Goal: Task Accomplishment & Management: Use online tool/utility

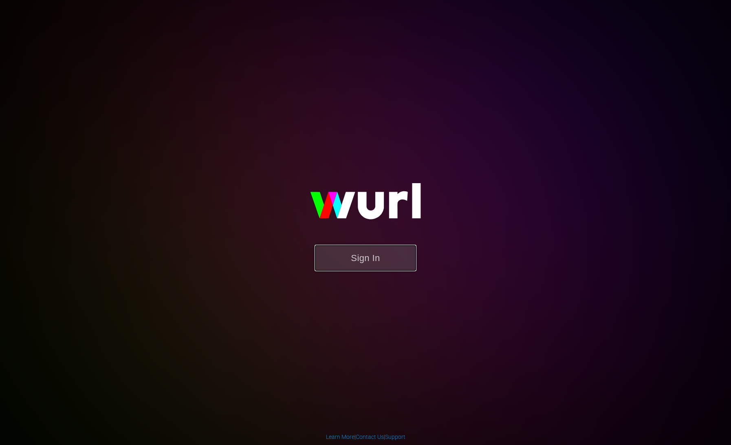
click at [369, 250] on button "Sign In" at bounding box center [366, 257] width 102 height 26
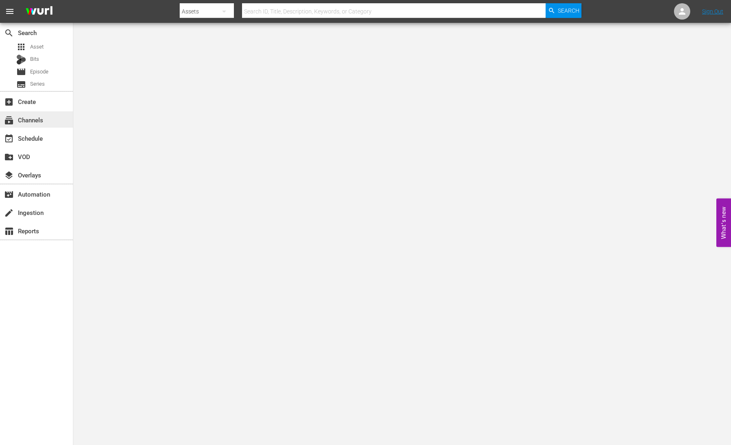
click at [48, 123] on div "subscriptions Channels" at bounding box center [36, 119] width 73 height 16
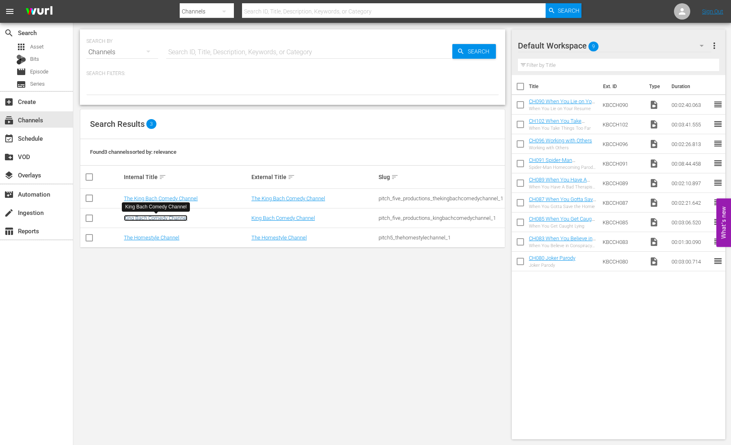
click at [154, 218] on link "King Bach Comedy Channel" at bounding box center [156, 218] width 64 height 6
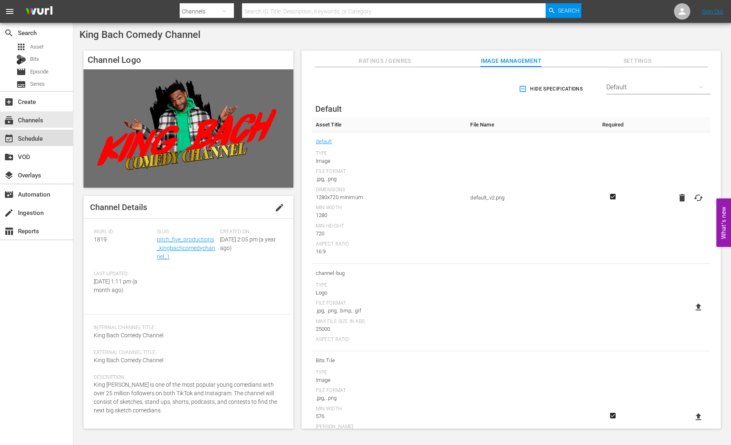
click at [39, 137] on div "event_available Schedule" at bounding box center [23, 136] width 46 height 7
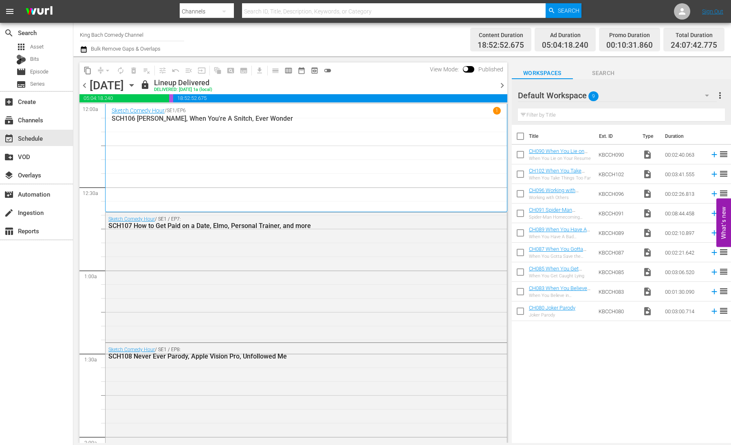
click at [136, 84] on icon "button" at bounding box center [131, 85] width 9 height 9
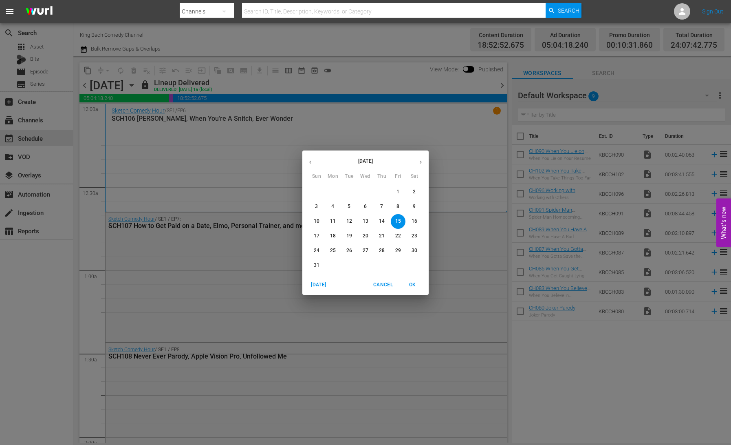
click at [334, 234] on p "18" at bounding box center [333, 235] width 6 height 7
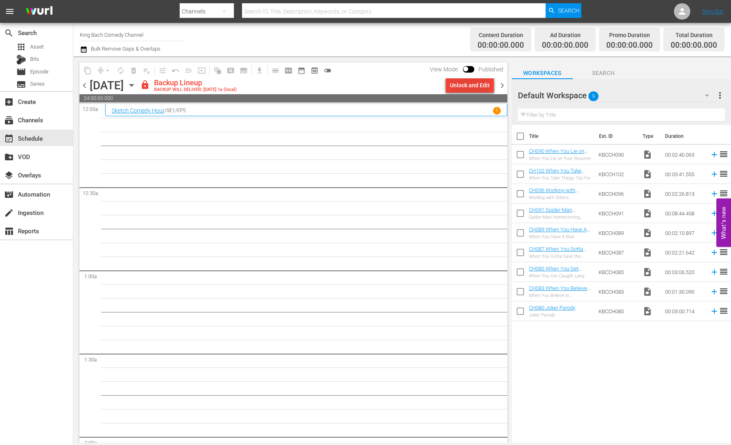
click at [461, 86] on div "Unlock and Edit" at bounding box center [470, 85] width 40 height 15
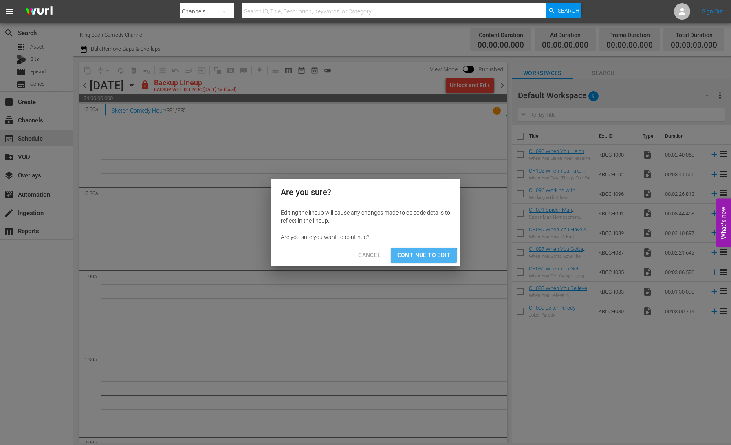
click at [421, 260] on button "Continue to Edit" at bounding box center [424, 254] width 66 height 15
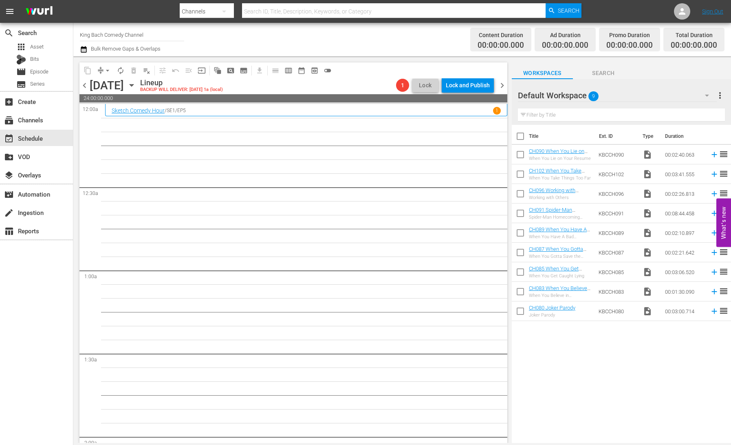
click at [503, 88] on span "chevron_right" at bounding box center [502, 85] width 10 height 10
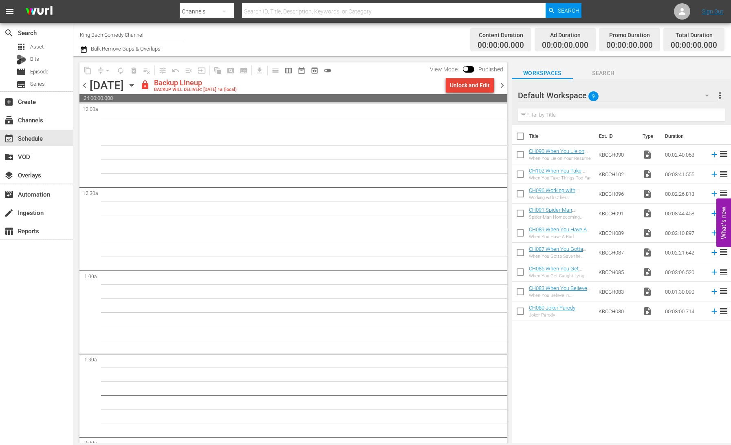
click at [473, 89] on div "Unlock and Edit" at bounding box center [470, 85] width 40 height 15
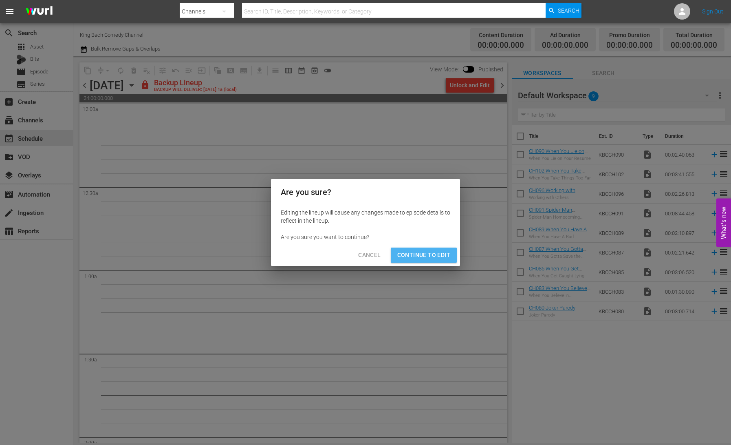
click at [435, 249] on button "Continue to Edit" at bounding box center [424, 254] width 66 height 15
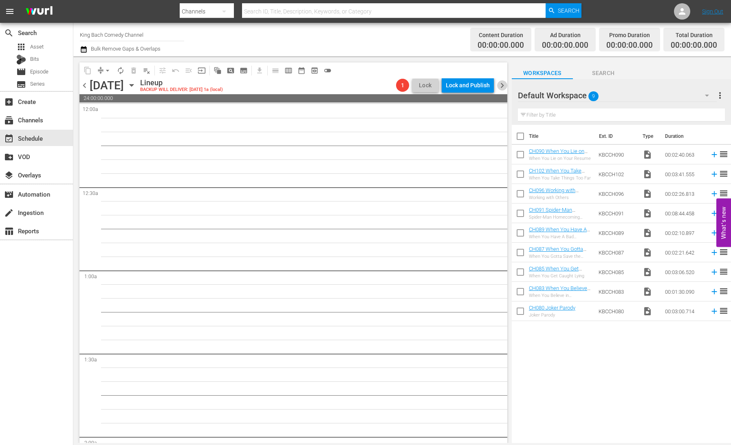
click at [500, 86] on span "chevron_right" at bounding box center [502, 85] width 10 height 10
click at [475, 88] on div "Unlock and Edit" at bounding box center [470, 85] width 40 height 15
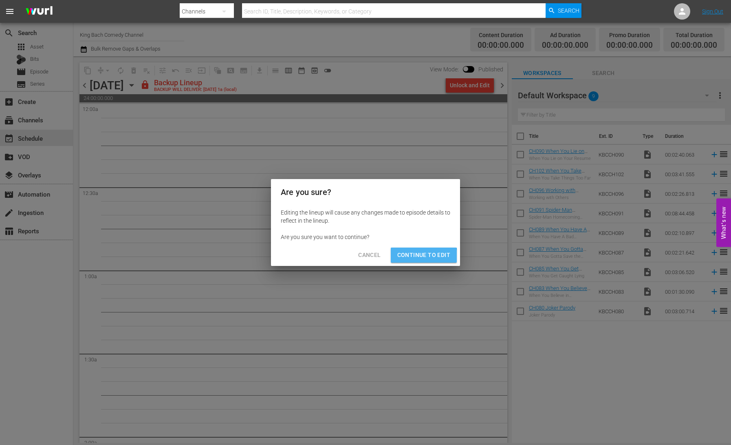
click at [414, 256] on span "Continue to Edit" at bounding box center [423, 255] width 53 height 10
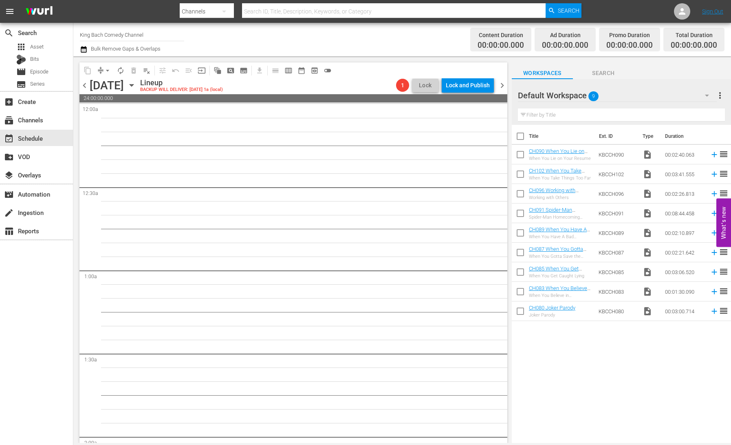
click at [502, 87] on span "chevron_right" at bounding box center [502, 85] width 10 height 10
click at [473, 88] on div "Unlock and Edit" at bounding box center [470, 85] width 40 height 15
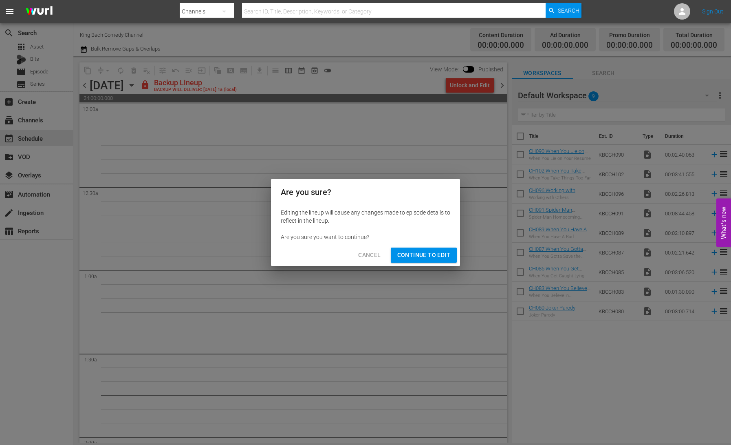
click at [434, 253] on span "Continue to Edit" at bounding box center [423, 255] width 53 height 10
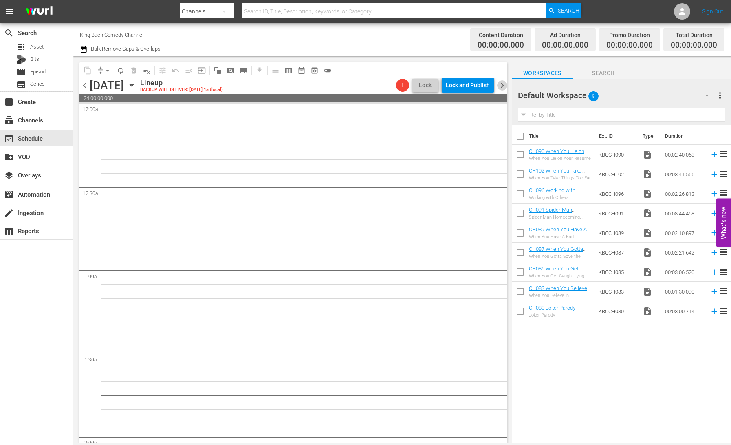
click at [504, 85] on span "chevron_right" at bounding box center [502, 85] width 10 height 10
click at [136, 88] on icon "button" at bounding box center [131, 85] width 9 height 9
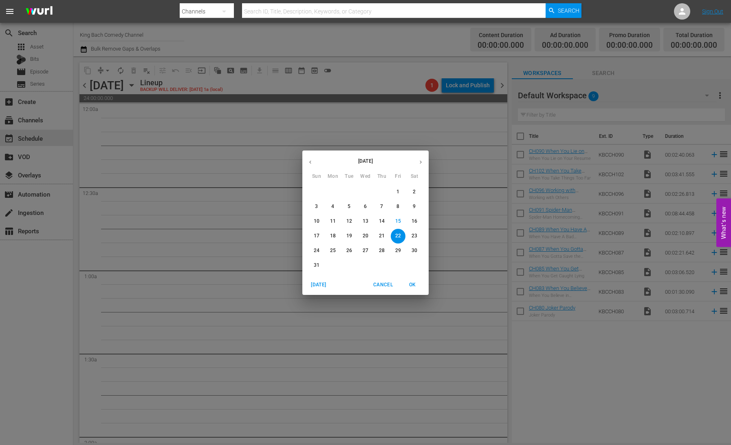
click at [333, 222] on p "11" at bounding box center [333, 221] width 6 height 7
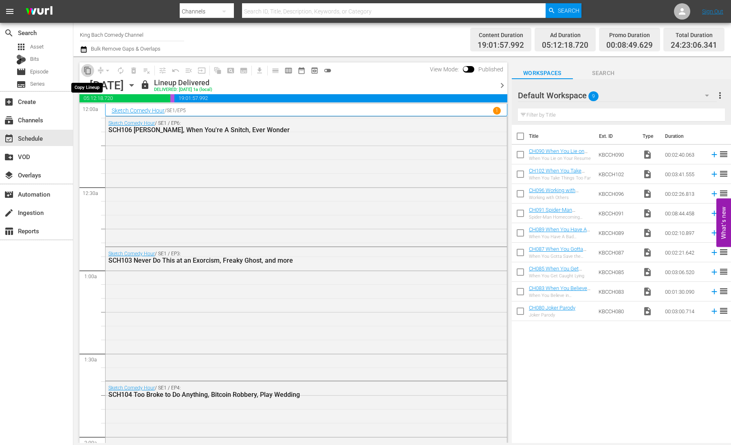
click at [87, 70] on span "content_copy" at bounding box center [88, 70] width 8 height 8
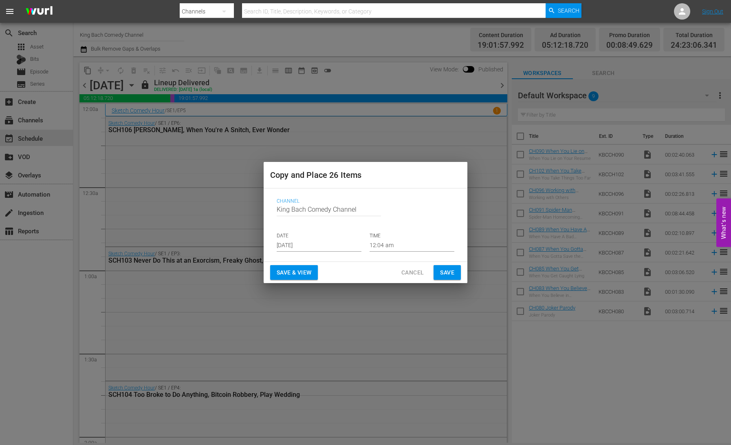
click at [305, 246] on input "[DATE]" at bounding box center [319, 245] width 85 height 12
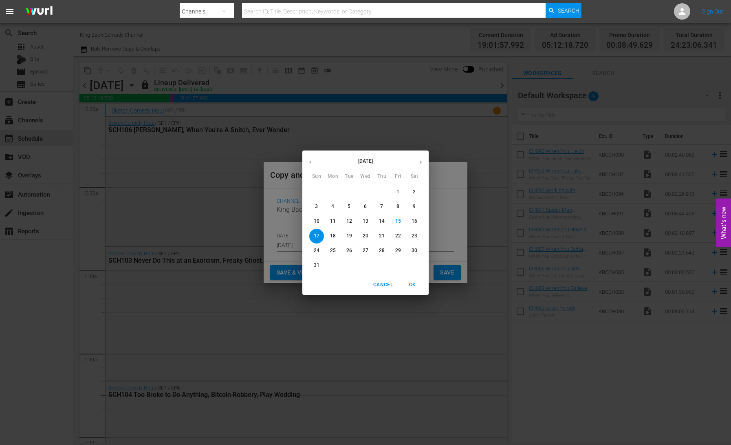
click at [335, 236] on p "18" at bounding box center [333, 235] width 6 height 7
type input "Aug 18th 2025"
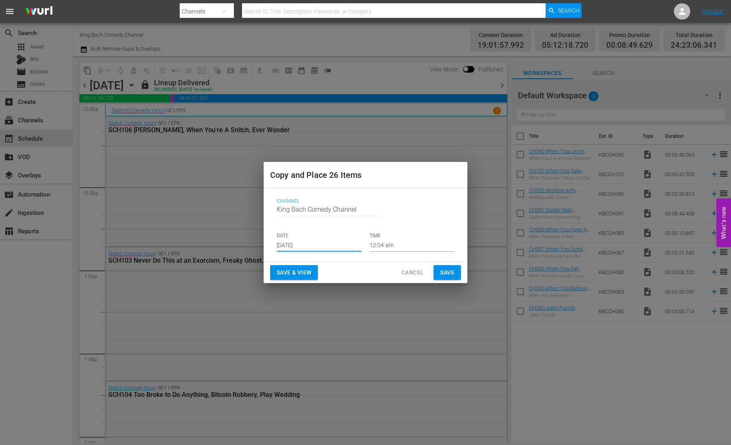
click at [303, 272] on span "Save & View" at bounding box center [294, 272] width 35 height 10
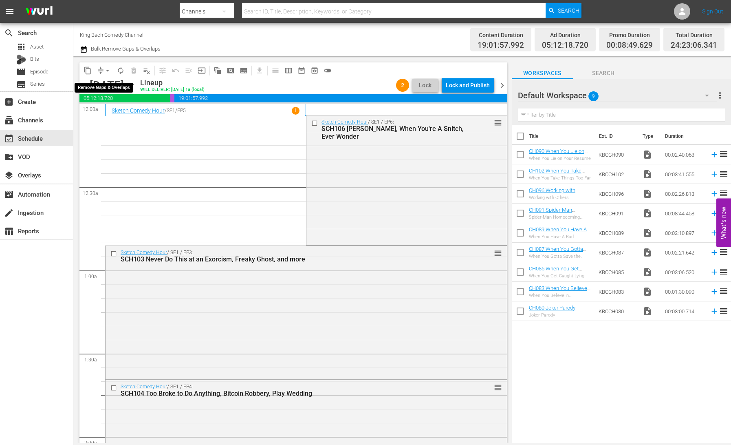
click at [103, 68] on button "arrow_drop_down" at bounding box center [107, 70] width 13 height 13
click at [117, 113] on li "Align to End of Previous Day" at bounding box center [108, 113] width 86 height 13
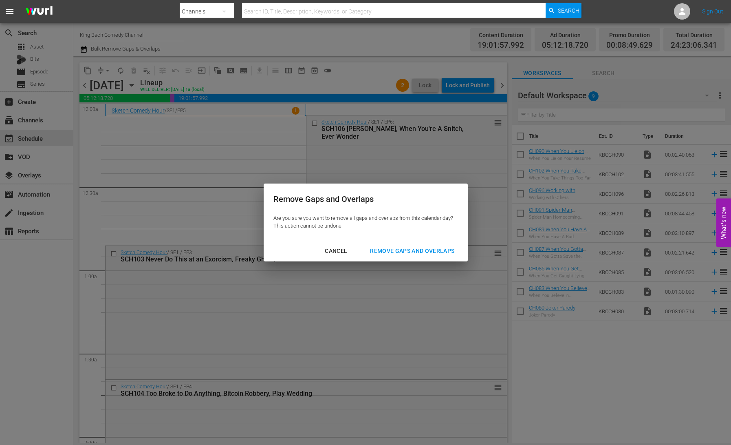
click at [408, 250] on div "Remove Gaps and Overlaps" at bounding box center [411, 251] width 97 height 10
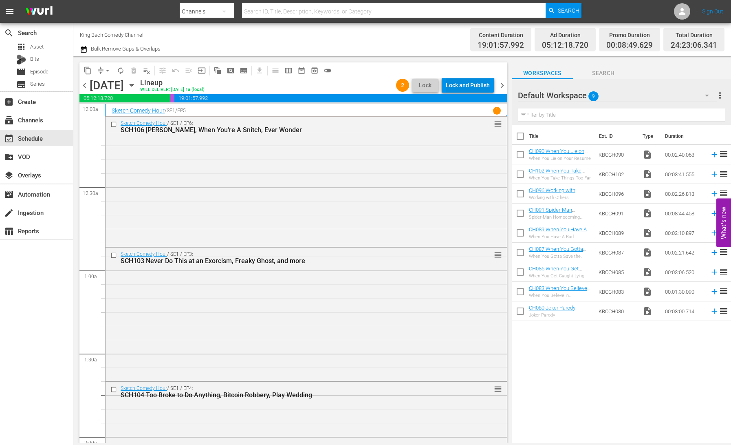
click at [469, 87] on div "Lock and Publish" at bounding box center [468, 85] width 44 height 15
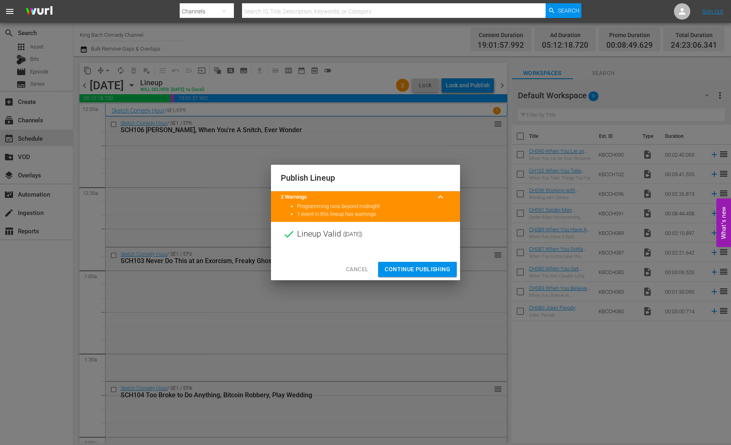
click at [430, 271] on span "Continue Publishing" at bounding box center [418, 269] width 66 height 10
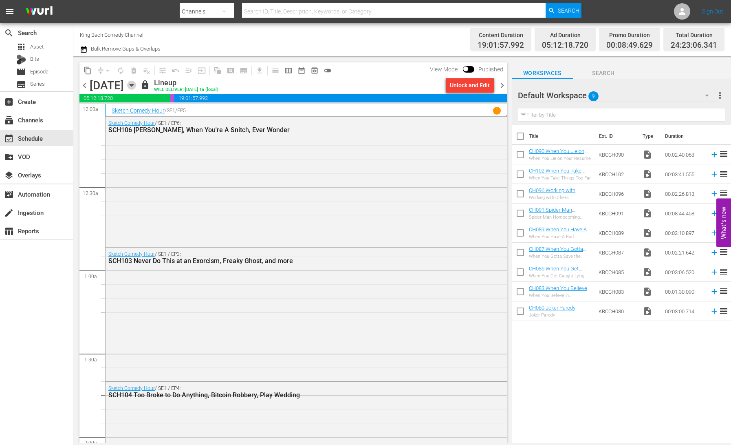
click at [136, 84] on icon "button" at bounding box center [131, 85] width 9 height 9
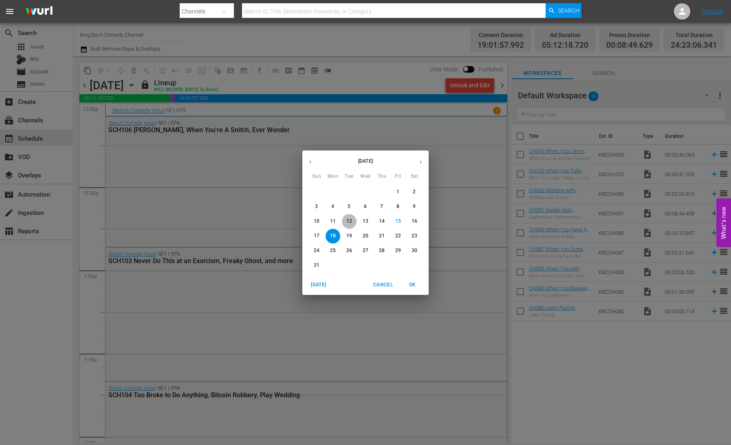
click at [349, 223] on p "12" at bounding box center [349, 221] width 6 height 7
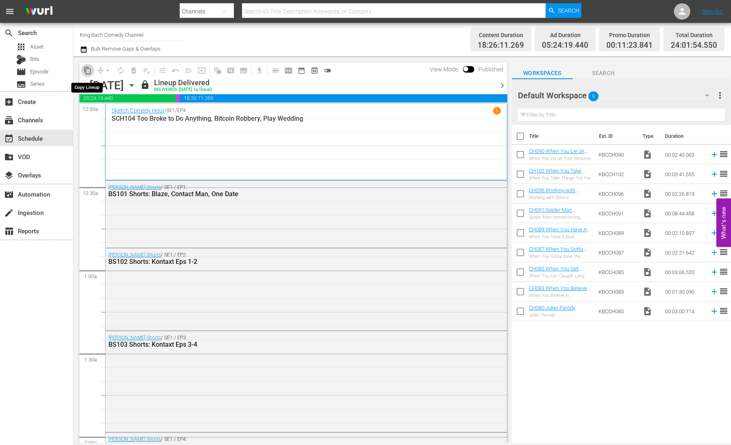
click at [88, 70] on span "content_copy" at bounding box center [88, 70] width 8 height 8
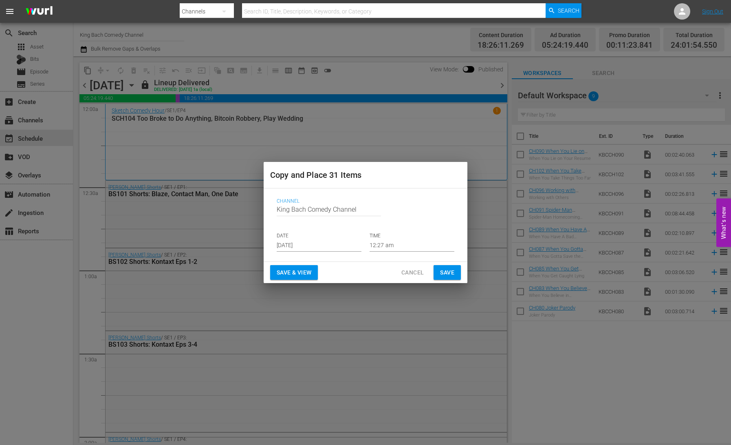
click at [305, 242] on input "[DATE]" at bounding box center [319, 245] width 85 height 12
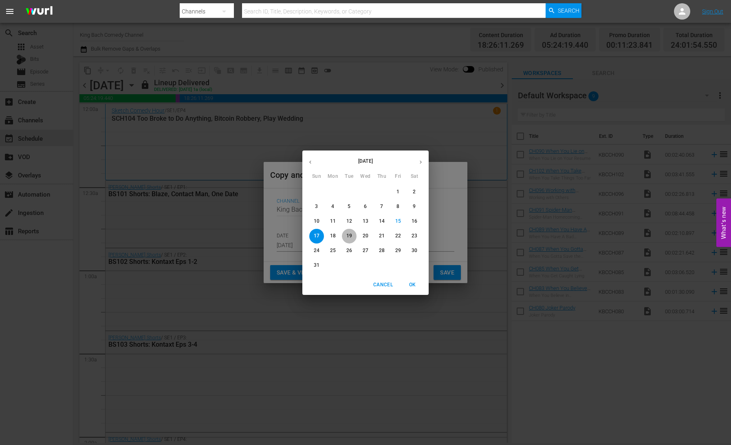
click at [349, 235] on p "19" at bounding box center [349, 235] width 6 height 7
type input "Aug 19th 2025"
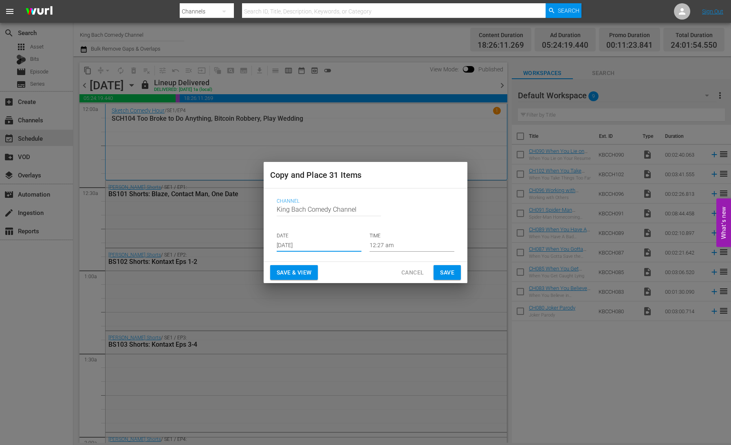
click at [308, 272] on span "Save & View" at bounding box center [294, 272] width 35 height 10
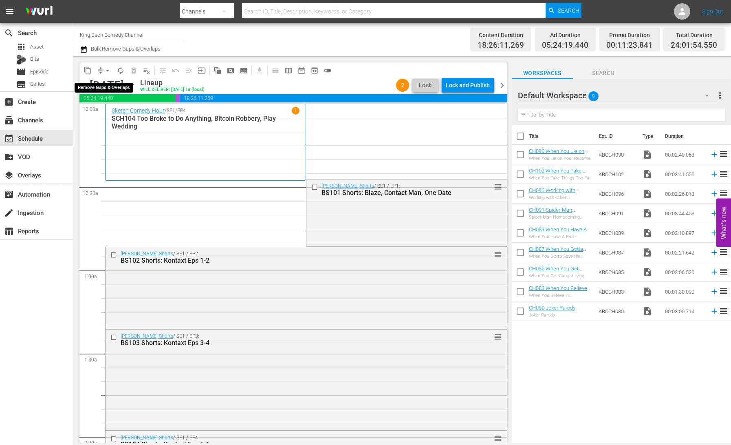
click at [106, 71] on span "arrow_drop_down" at bounding box center [108, 70] width 8 height 8
click at [120, 117] on li "Align to End of Previous Day" at bounding box center [108, 113] width 86 height 13
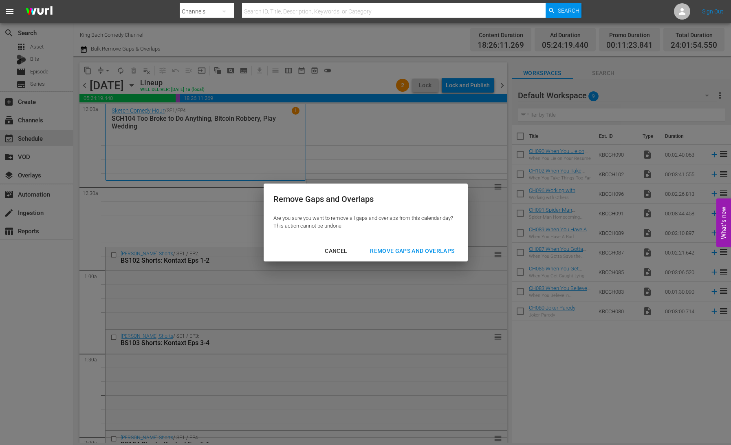
click at [391, 253] on div "Remove Gaps and Overlaps" at bounding box center [411, 251] width 97 height 10
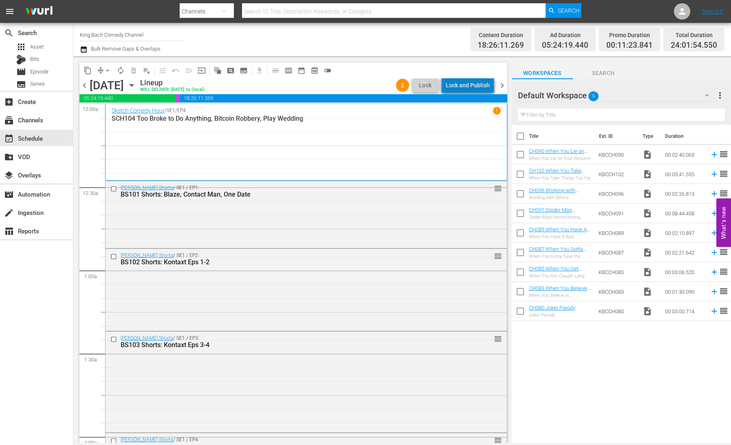
click at [473, 86] on div "Lock and Publish" at bounding box center [468, 85] width 44 height 15
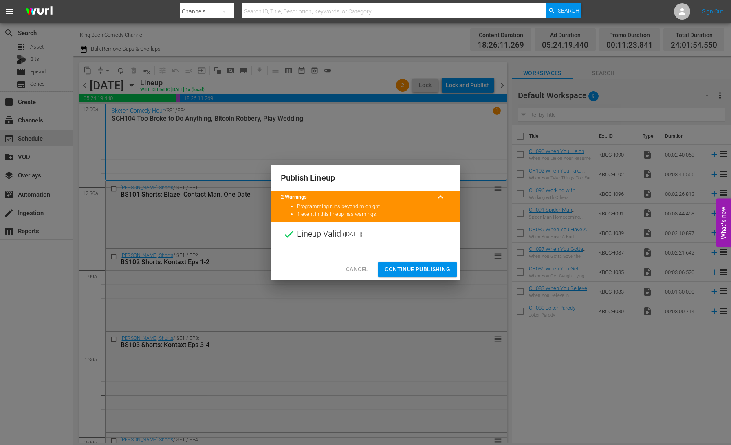
click at [426, 269] on span "Continue Publishing" at bounding box center [418, 269] width 66 height 10
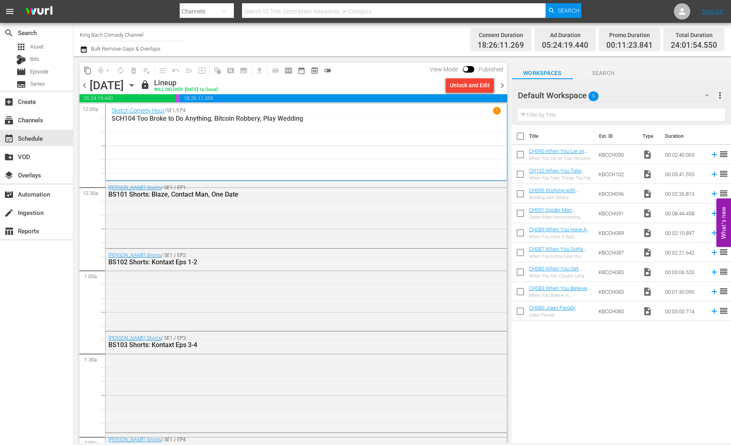
click at [133, 85] on icon "button" at bounding box center [132, 85] width 4 height 2
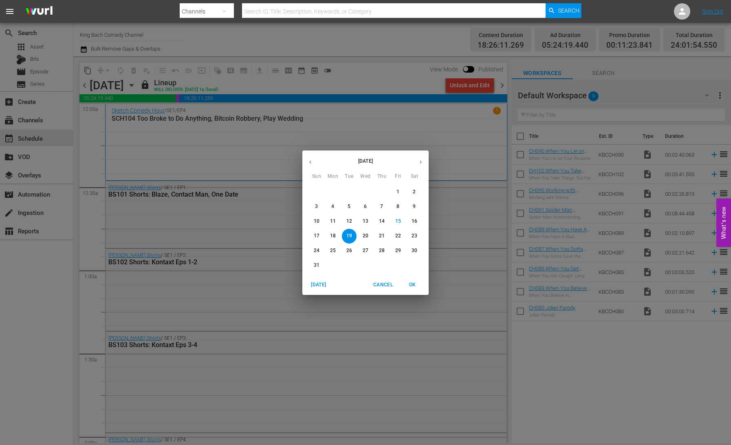
click at [366, 220] on p "13" at bounding box center [366, 221] width 6 height 7
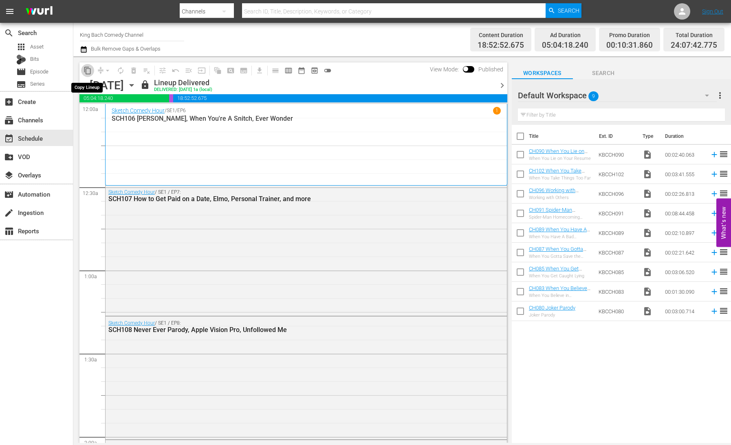
click at [89, 70] on span "content_copy" at bounding box center [88, 70] width 8 height 8
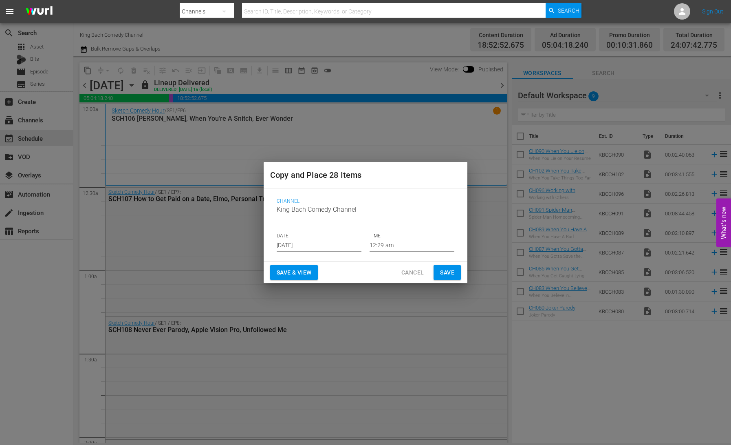
click at [318, 245] on input "[DATE]" at bounding box center [319, 245] width 85 height 12
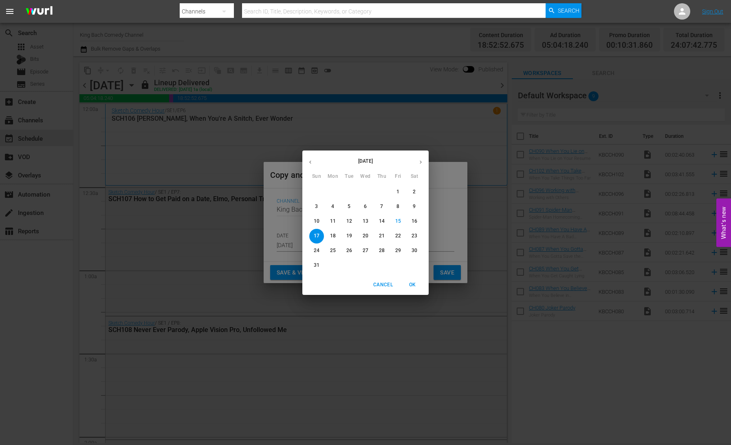
click at [365, 236] on p "20" at bounding box center [366, 235] width 6 height 7
type input "[DATE]"
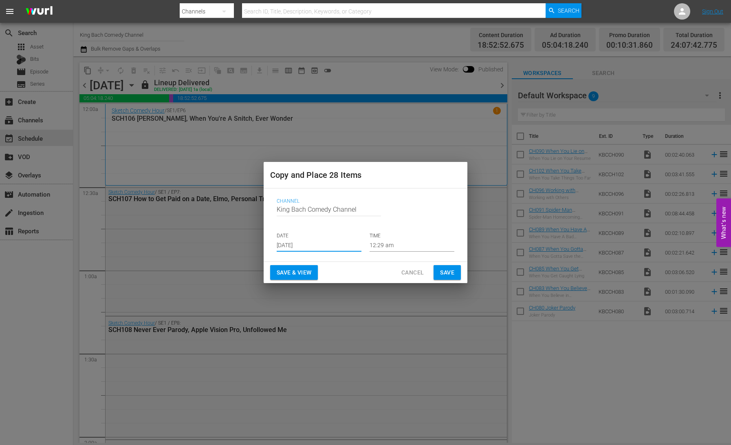
click at [303, 275] on span "Save & View" at bounding box center [294, 272] width 35 height 10
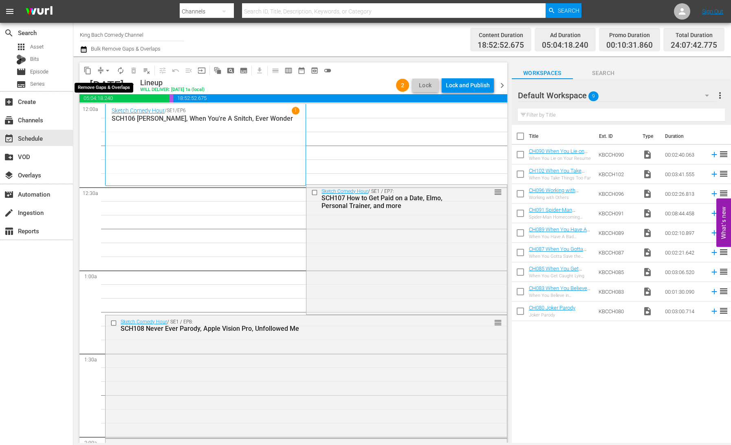
click at [102, 70] on button "arrow_drop_down" at bounding box center [107, 70] width 13 height 13
click at [112, 110] on li "Align to End of Previous Day" at bounding box center [108, 113] width 86 height 13
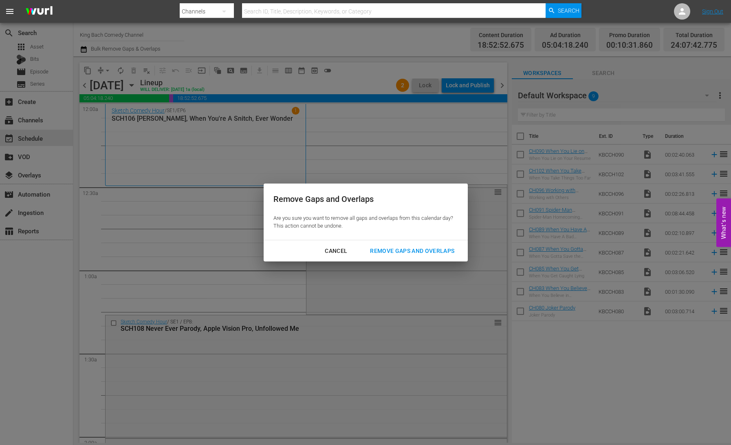
click at [428, 254] on div "Remove Gaps and Overlaps" at bounding box center [411, 251] width 97 height 10
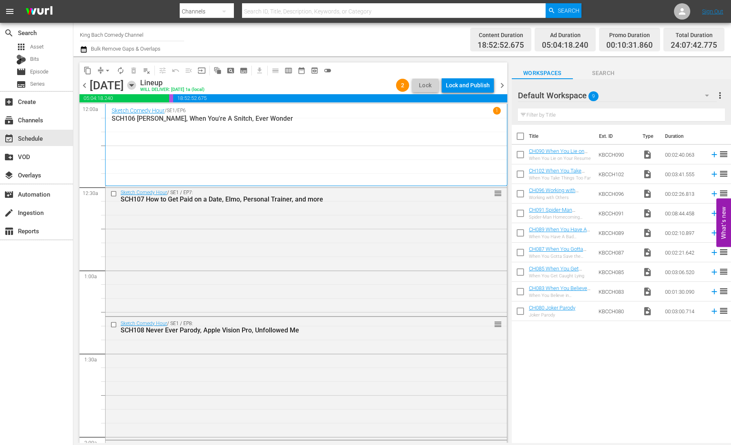
click at [136, 87] on icon "button" at bounding box center [131, 85] width 9 height 9
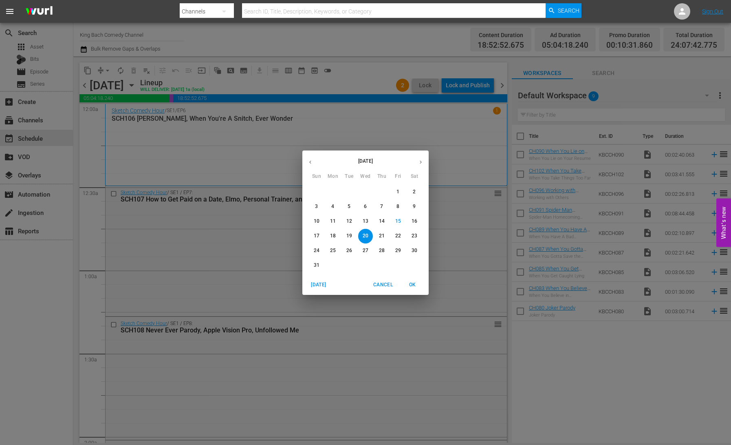
click at [220, 86] on div "[DATE] Sun Mon Tue Wed Thu Fri Sat 27 28 29 30 31 1 2 3 4 5 6 7 8 9 10 11 12 13…" at bounding box center [365, 222] width 731 height 445
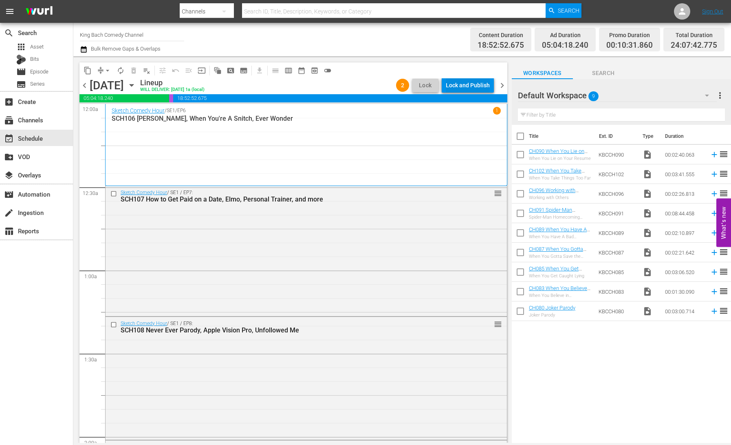
click at [469, 86] on div "Lock and Publish" at bounding box center [468, 85] width 44 height 15
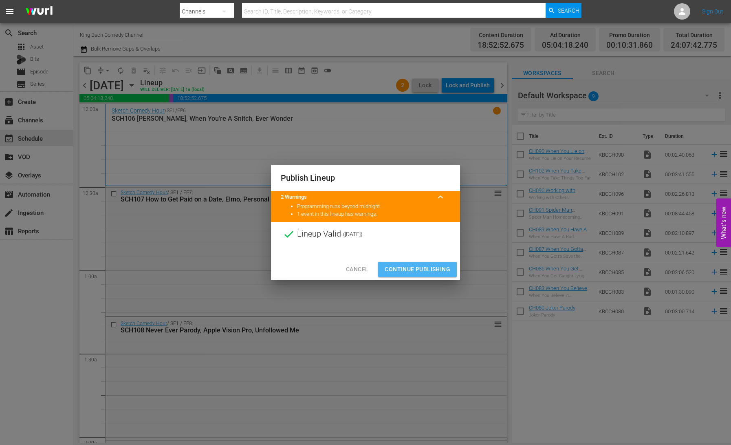
click at [423, 268] on span "Continue Publishing" at bounding box center [418, 269] width 66 height 10
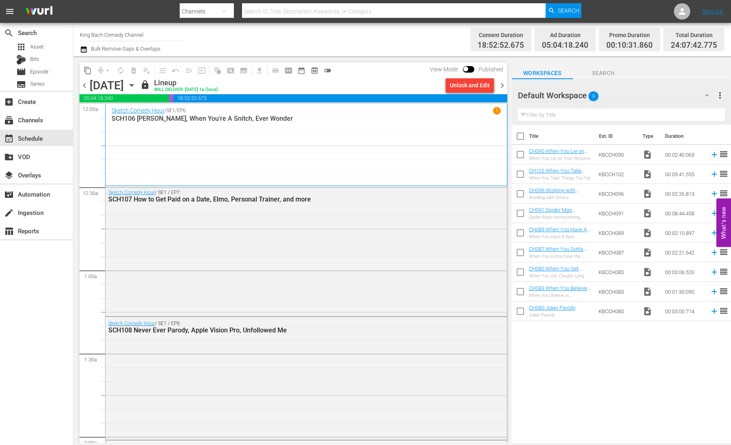
click at [136, 84] on icon "button" at bounding box center [131, 85] width 9 height 9
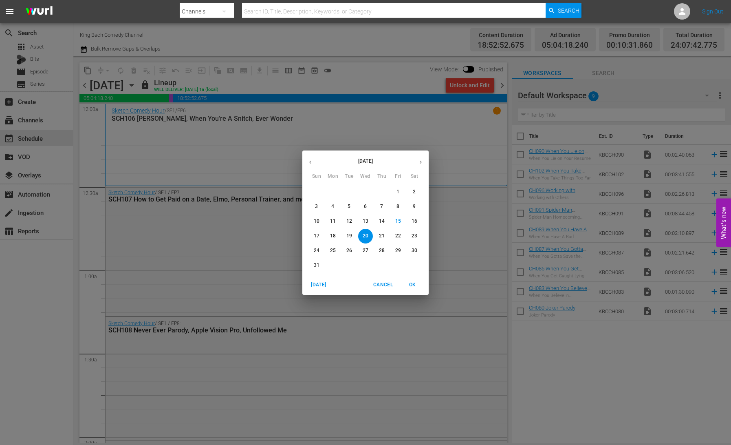
click at [385, 224] on span "14" at bounding box center [381, 221] width 15 height 7
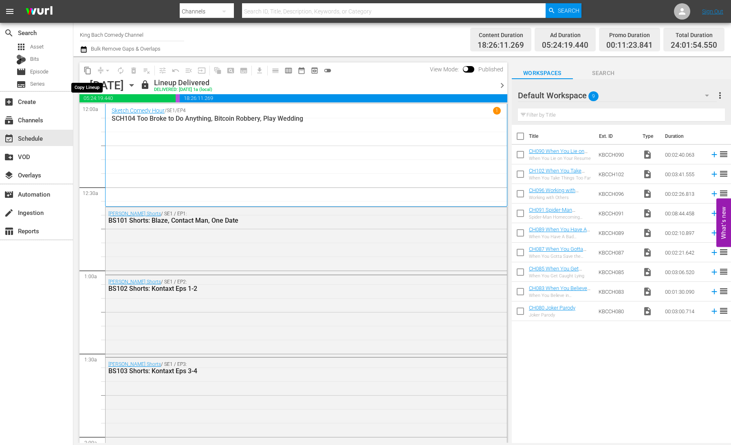
click at [88, 71] on span "content_copy" at bounding box center [88, 70] width 8 height 8
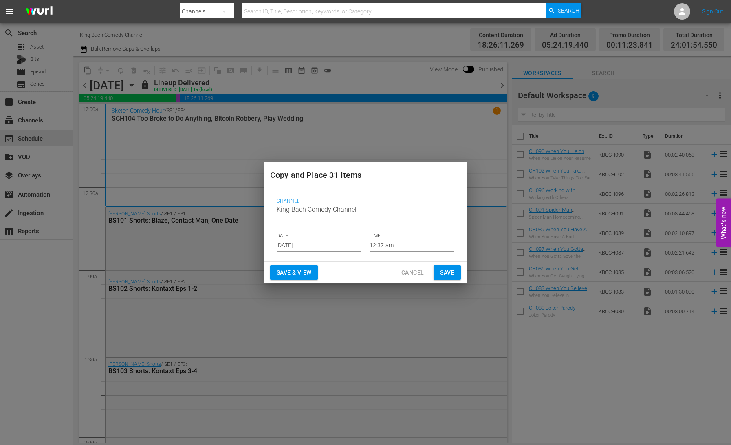
click at [320, 246] on input "[DATE]" at bounding box center [319, 245] width 85 height 12
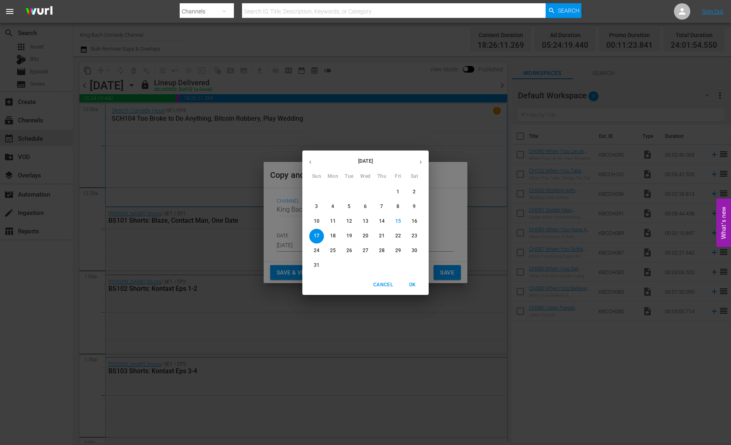
click at [382, 238] on p "21" at bounding box center [382, 235] width 6 height 7
type input "[DATE]"
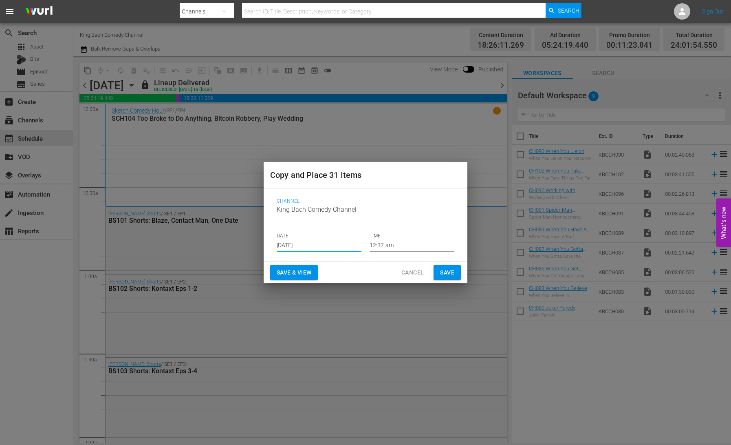
click at [303, 273] on span "Save & View" at bounding box center [294, 272] width 35 height 10
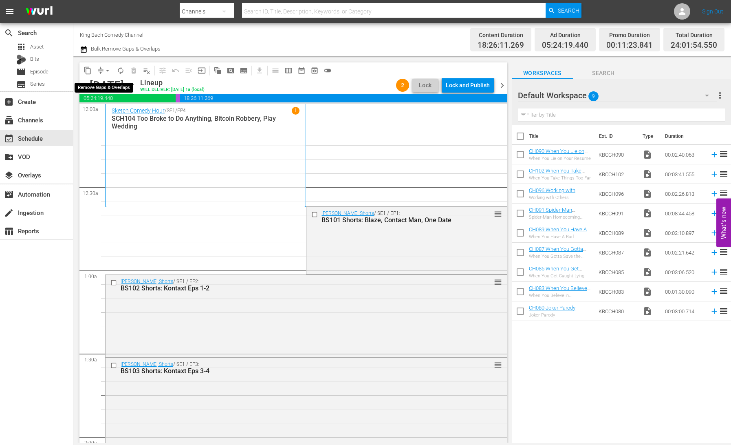
click at [104, 71] on span "arrow_drop_down" at bounding box center [108, 70] width 8 height 8
click at [128, 113] on li "Align to End of Previous Day" at bounding box center [108, 113] width 86 height 13
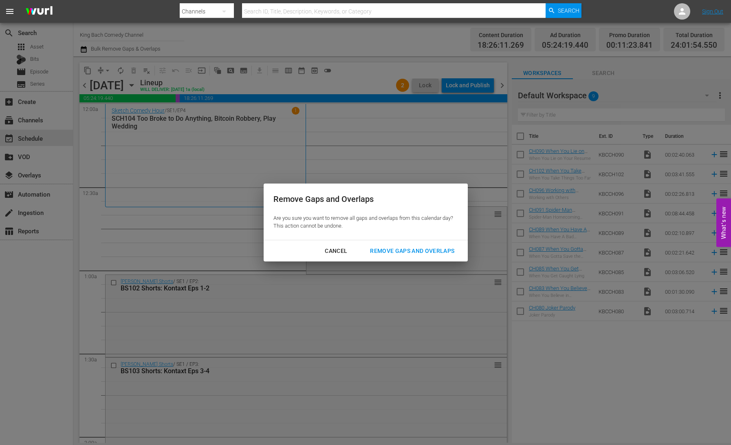
click at [413, 253] on div "Remove Gaps and Overlaps" at bounding box center [411, 251] width 97 height 10
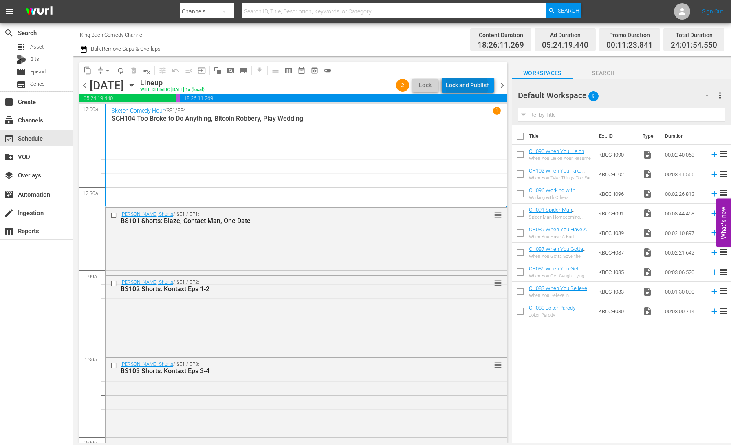
click at [469, 86] on div "Lock and Publish" at bounding box center [468, 85] width 44 height 15
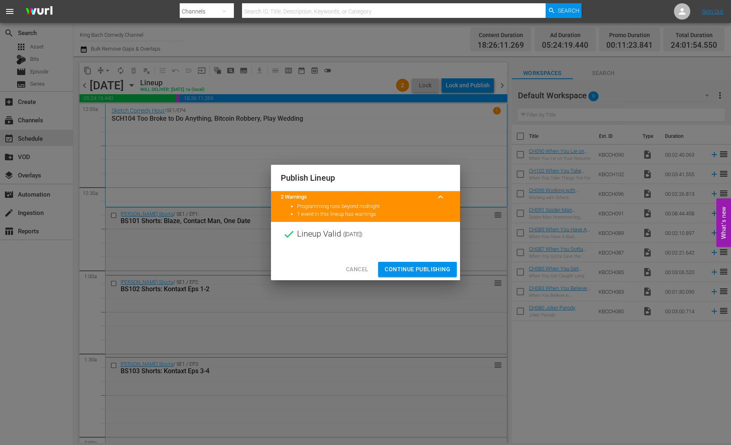
click at [429, 269] on span "Continue Publishing" at bounding box center [418, 269] width 66 height 10
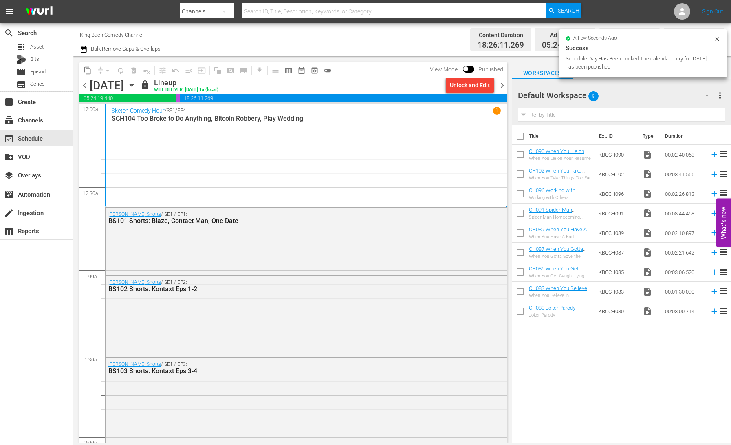
click at [133, 84] on icon "button" at bounding box center [132, 85] width 4 height 2
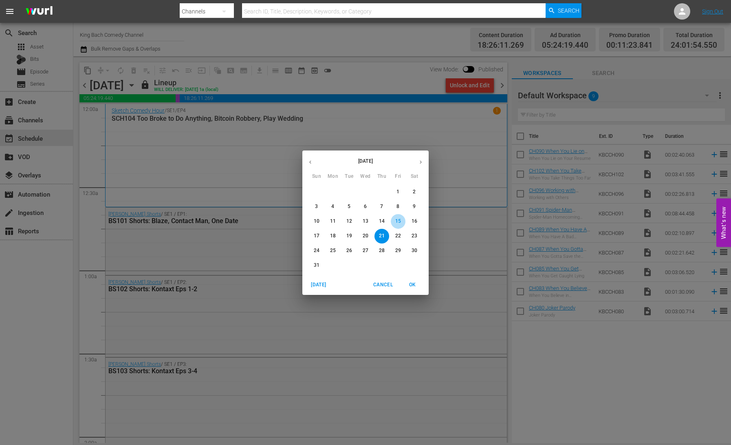
click at [400, 223] on p "15" at bounding box center [398, 221] width 6 height 7
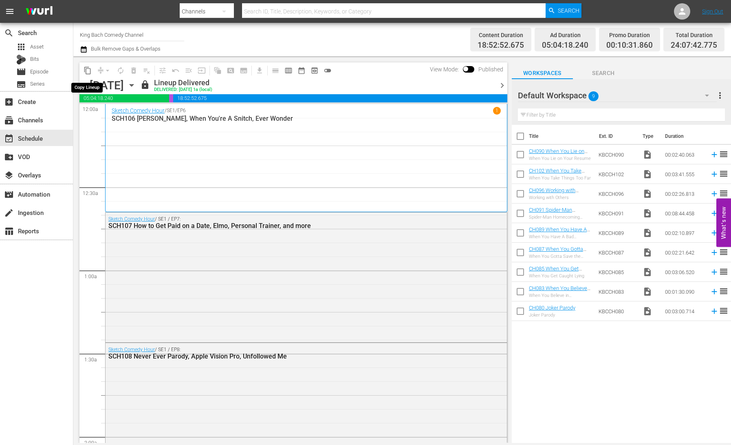
click at [87, 73] on span "content_copy" at bounding box center [88, 70] width 8 height 8
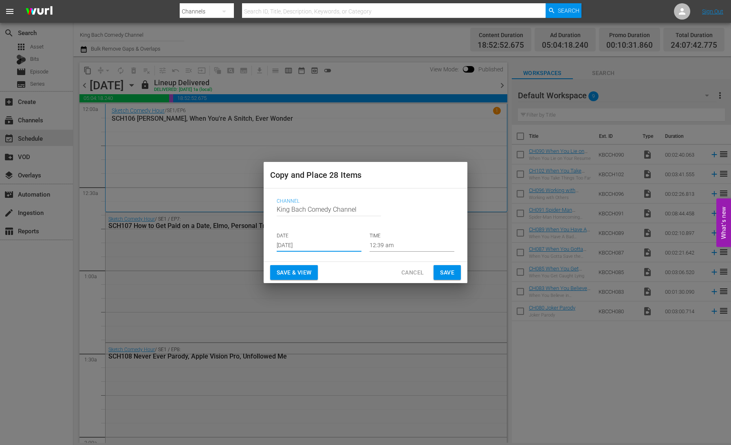
click at [330, 245] on input "[DATE]" at bounding box center [319, 245] width 85 height 12
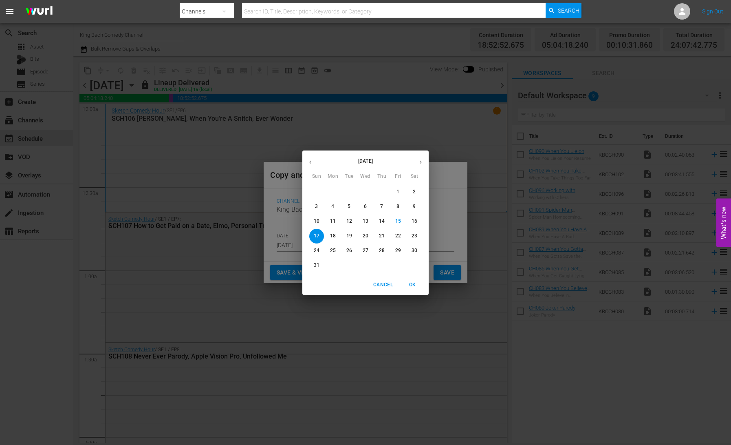
click at [400, 236] on p "22" at bounding box center [398, 235] width 6 height 7
type input "[DATE]"
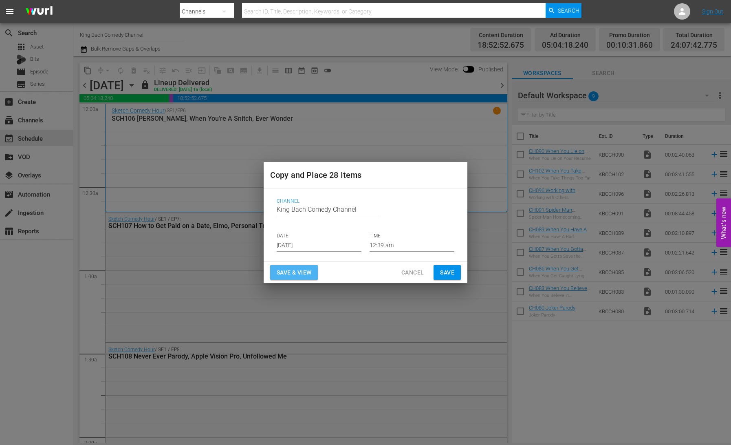
click at [308, 271] on span "Save & View" at bounding box center [294, 272] width 35 height 10
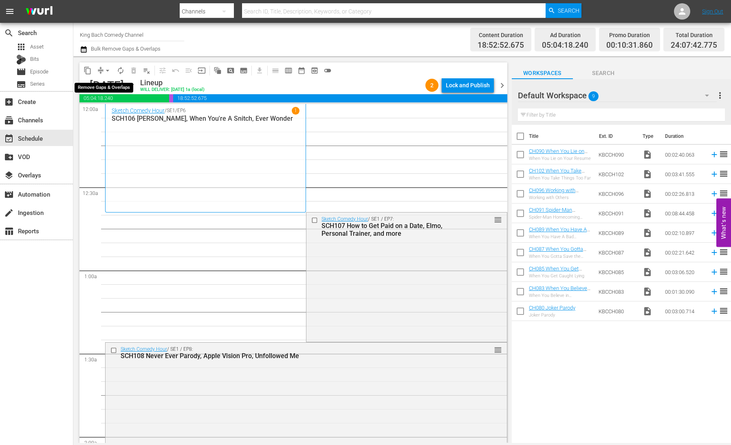
click at [106, 70] on span "arrow_drop_down" at bounding box center [108, 70] width 8 height 8
click at [121, 112] on li "Align to End of Previous Day" at bounding box center [108, 113] width 86 height 13
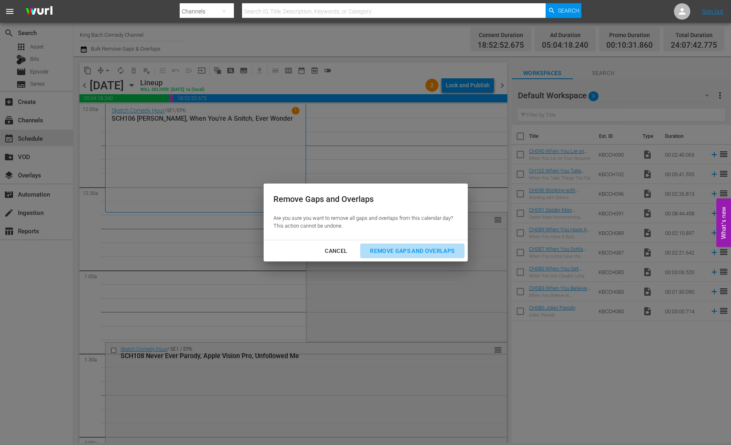
click at [417, 250] on div "Remove Gaps and Overlaps" at bounding box center [411, 251] width 97 height 10
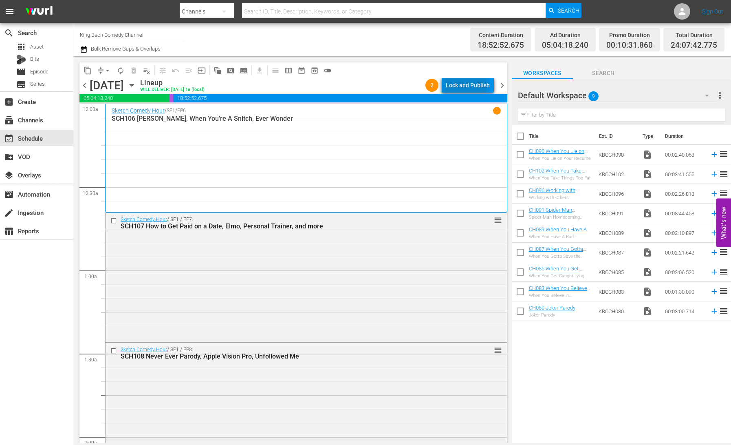
click at [464, 86] on div "Lock and Publish" at bounding box center [468, 85] width 44 height 15
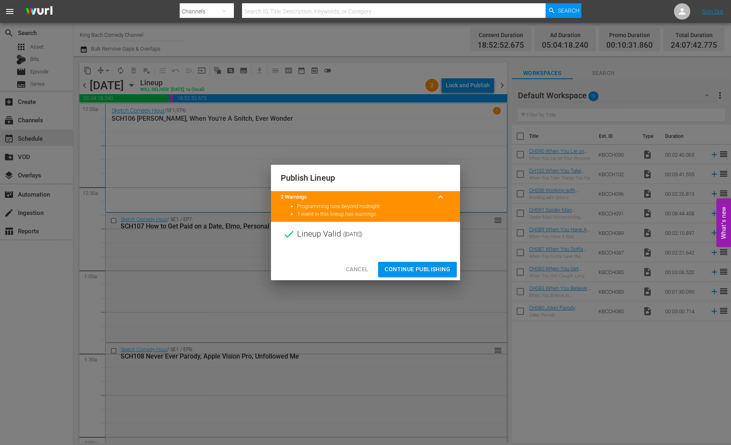
click at [427, 269] on span "Continue Publishing" at bounding box center [418, 269] width 66 height 10
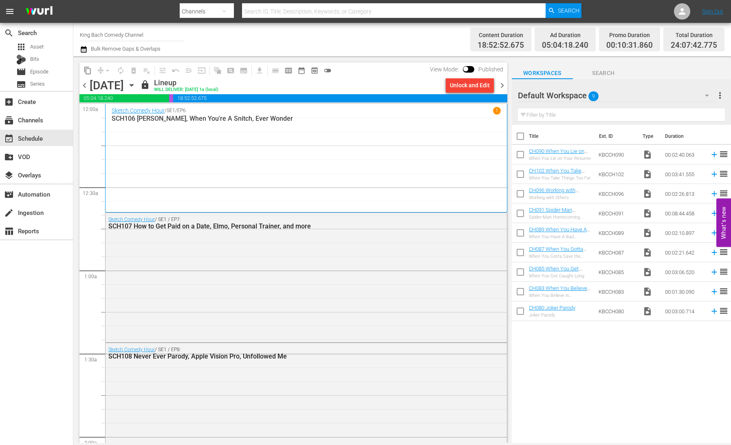
click at [136, 88] on icon "button" at bounding box center [131, 85] width 9 height 9
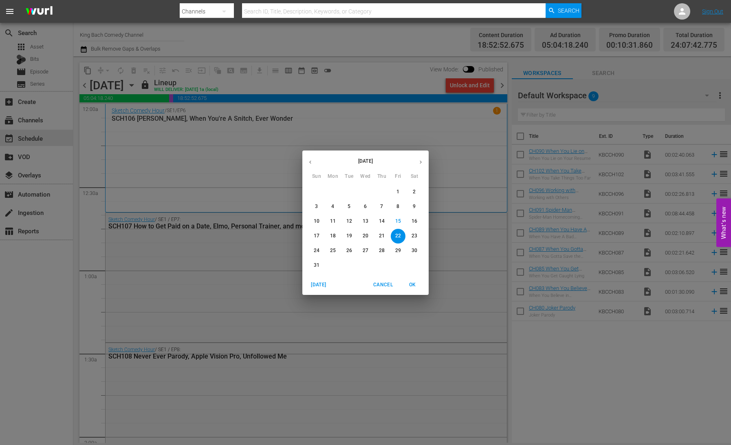
click at [414, 219] on p "16" at bounding box center [415, 221] width 6 height 7
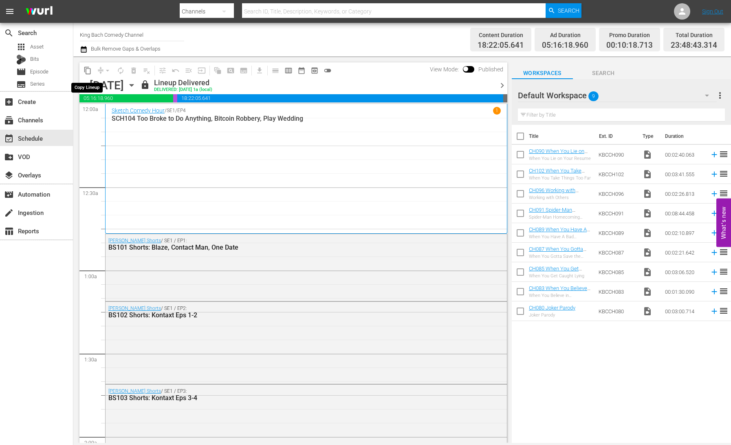
click at [88, 71] on span "content_copy" at bounding box center [88, 70] width 8 height 8
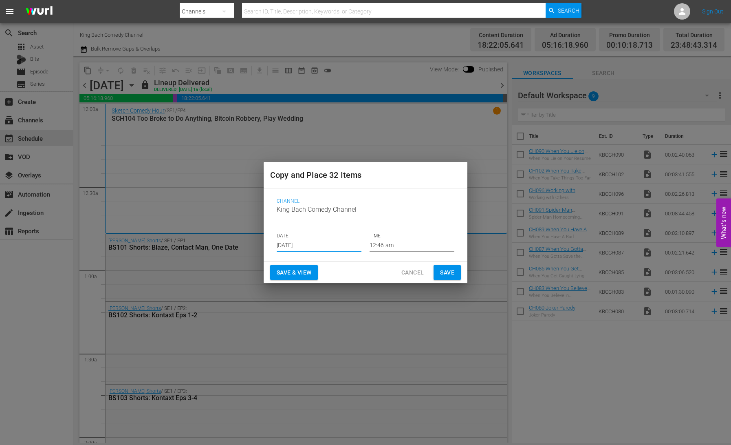
click at [317, 245] on input "[DATE]" at bounding box center [319, 245] width 85 height 12
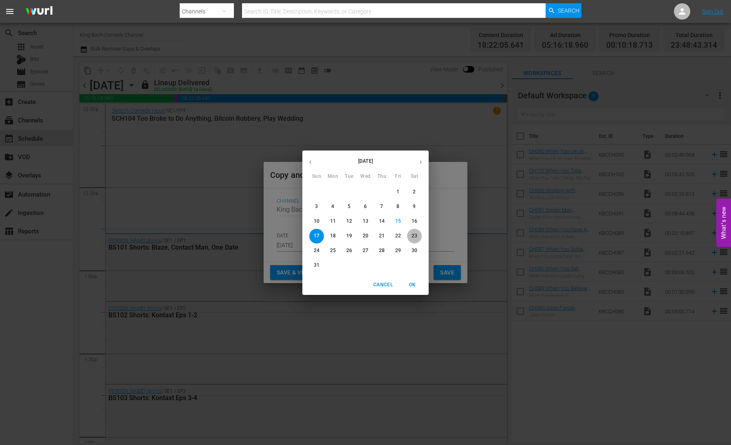
click at [412, 236] on p "23" at bounding box center [415, 235] width 6 height 7
type input "[DATE]"
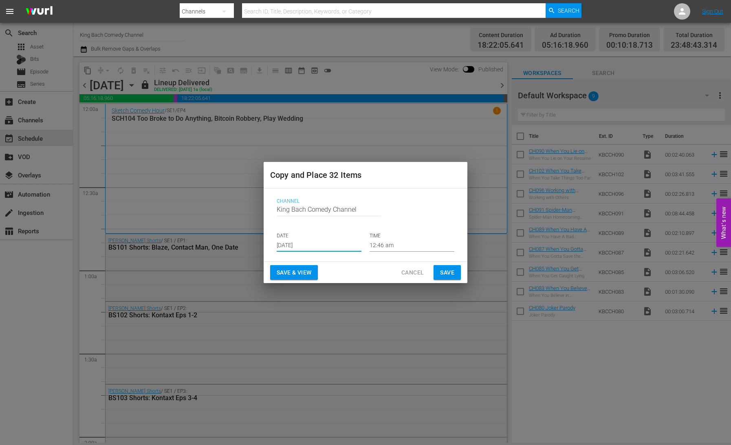
click at [306, 268] on span "Save & View" at bounding box center [294, 272] width 35 height 10
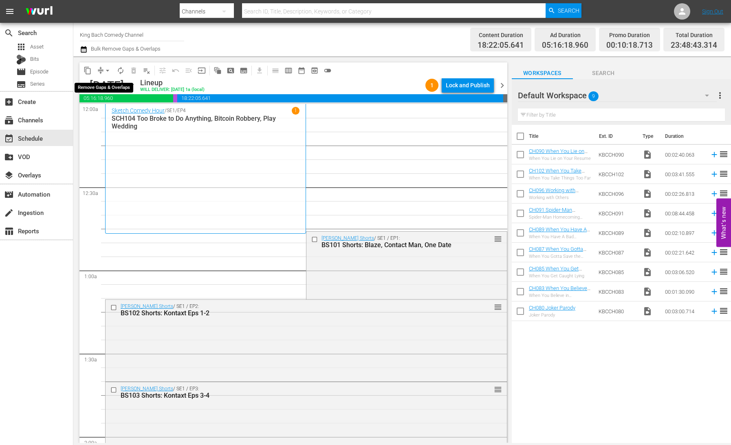
click at [104, 71] on span "arrow_drop_down" at bounding box center [108, 70] width 8 height 8
click at [123, 112] on li "Align to End of Previous Day" at bounding box center [108, 113] width 86 height 13
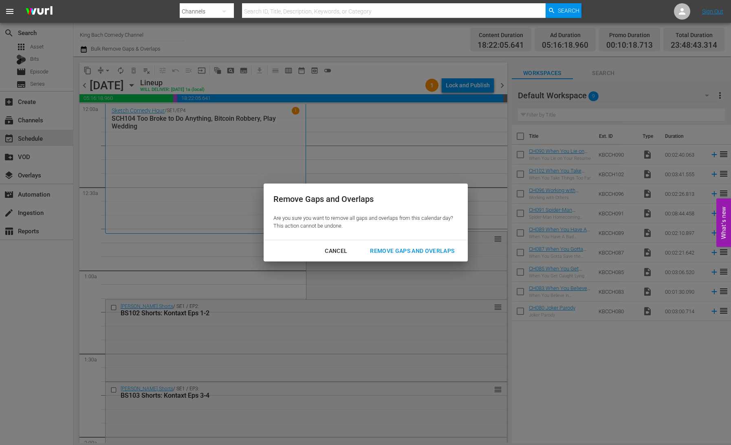
click at [407, 252] on div "Remove Gaps and Overlaps" at bounding box center [411, 251] width 97 height 10
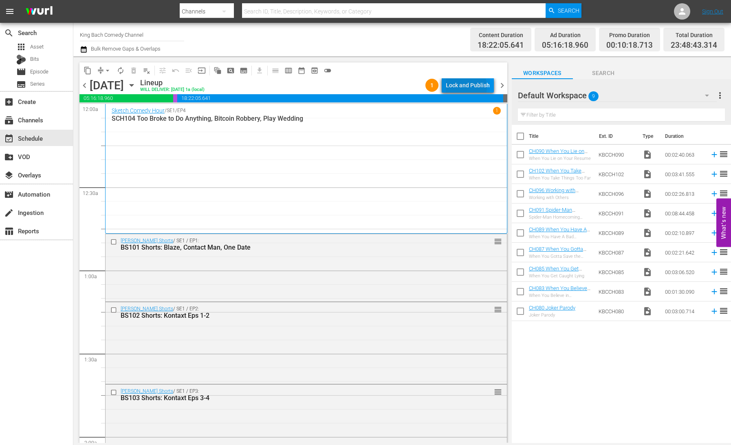
click at [465, 87] on div "Lock and Publish" at bounding box center [468, 85] width 44 height 15
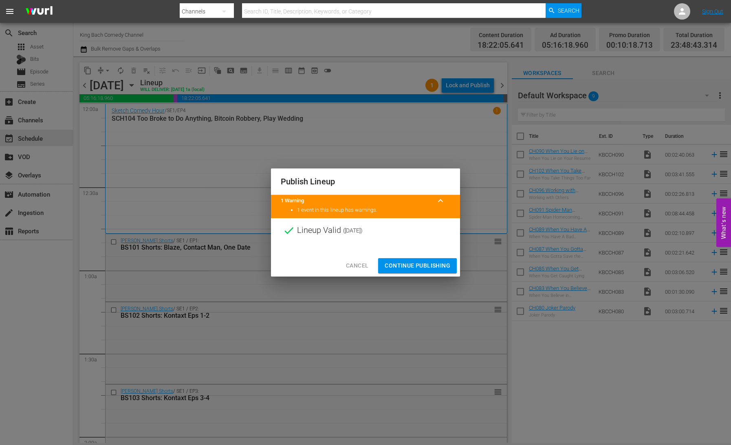
click at [411, 271] on button "Continue Publishing" at bounding box center [417, 265] width 79 height 15
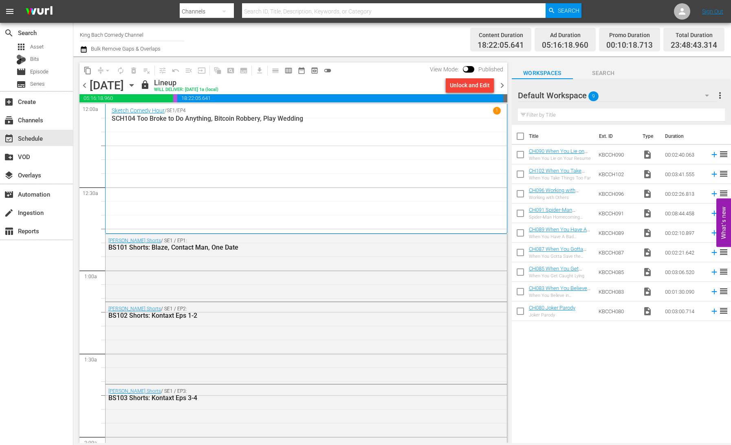
click at [136, 87] on icon "button" at bounding box center [131, 85] width 9 height 9
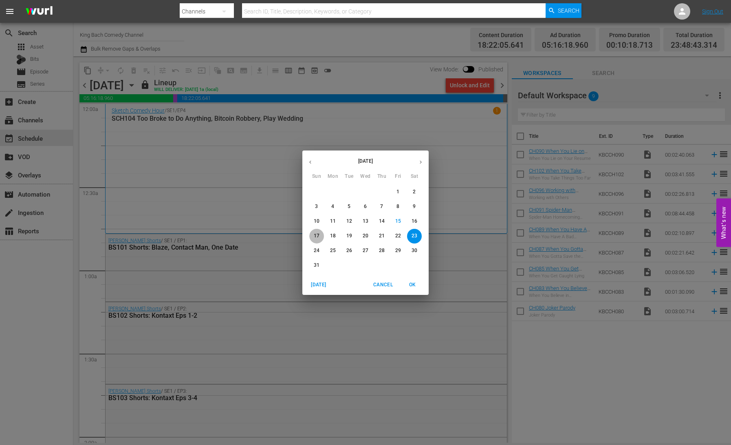
click at [315, 236] on p "17" at bounding box center [317, 235] width 6 height 7
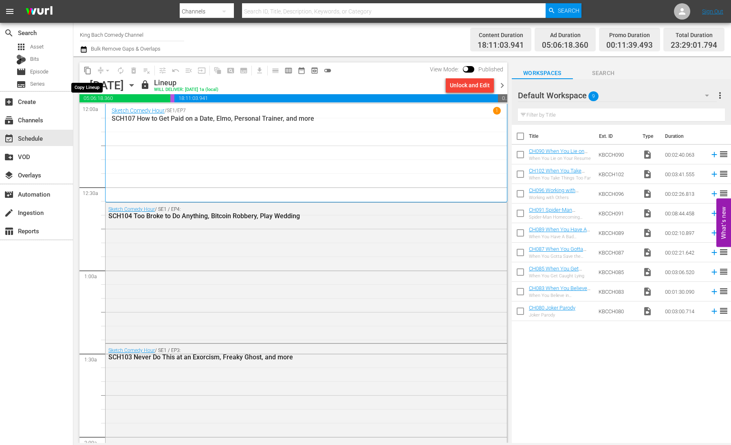
click at [88, 70] on span "content_copy" at bounding box center [88, 70] width 8 height 8
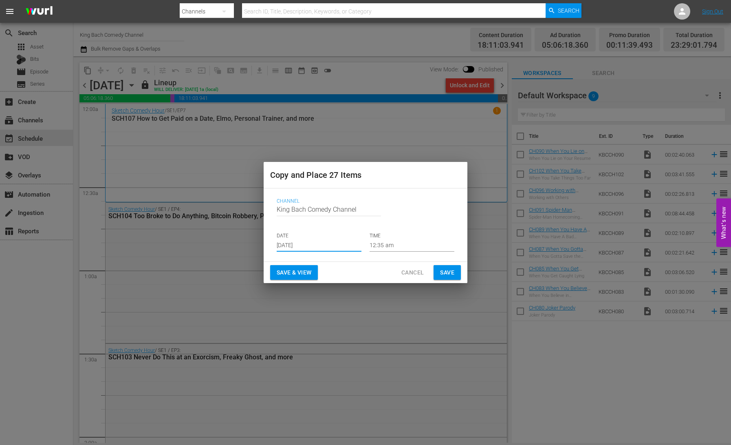
click at [300, 249] on input "[DATE]" at bounding box center [319, 245] width 85 height 12
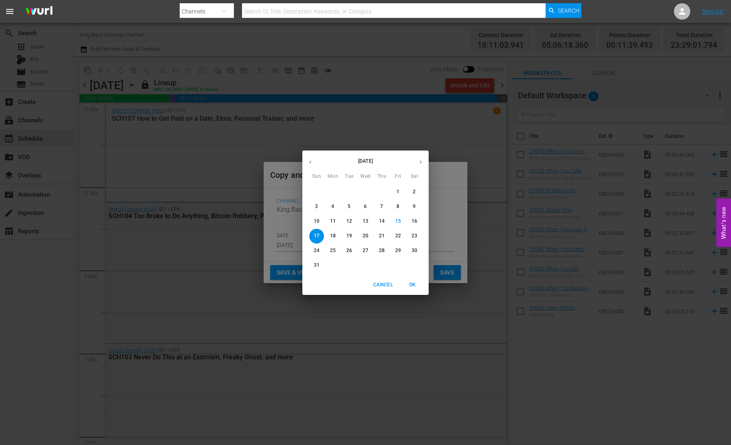
click at [316, 251] on p "24" at bounding box center [317, 250] width 6 height 7
type input "[DATE]"
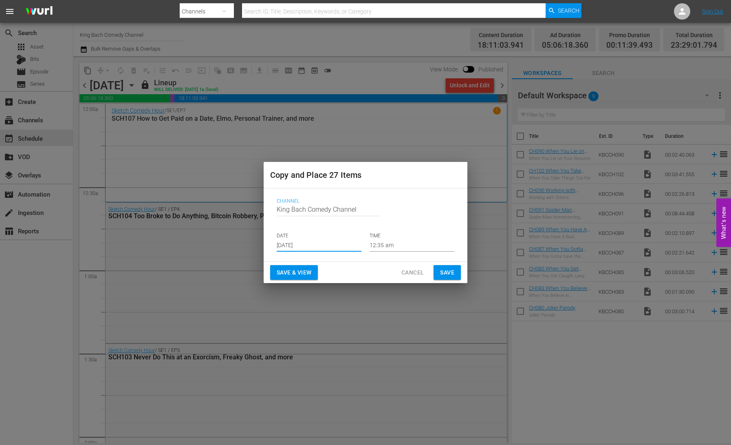
click at [296, 273] on span "Save & View" at bounding box center [294, 272] width 35 height 10
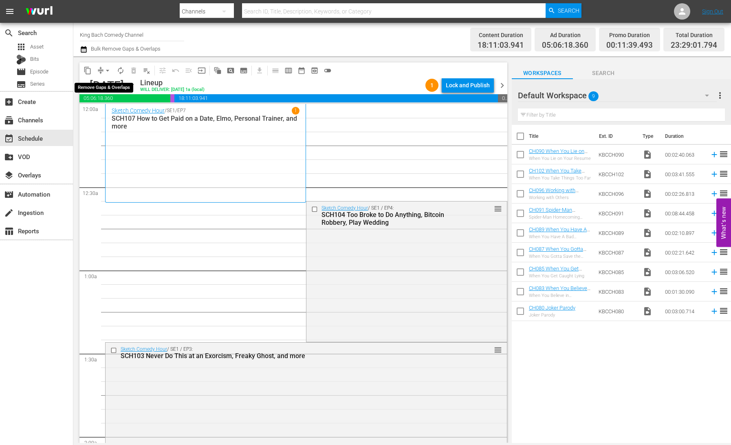
click at [107, 69] on span "arrow_drop_down" at bounding box center [108, 70] width 8 height 8
click at [123, 113] on li "Align to End of Previous Day" at bounding box center [108, 113] width 86 height 13
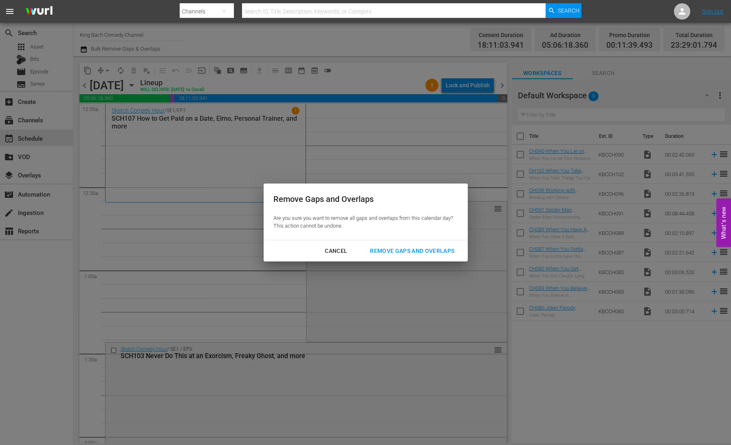
click at [413, 253] on div "Remove Gaps and Overlaps" at bounding box center [411, 251] width 97 height 10
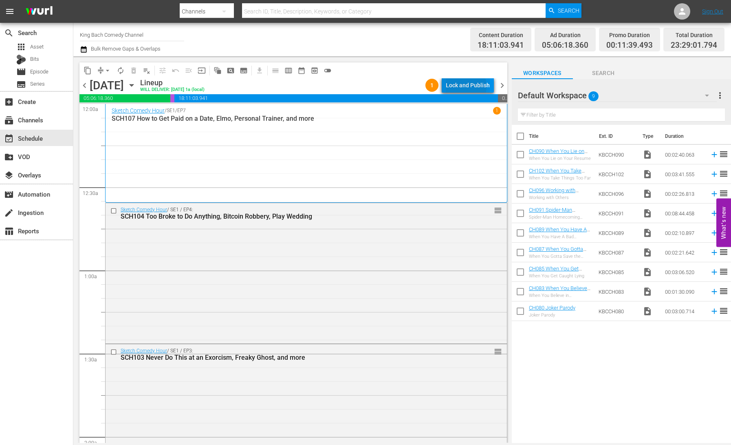
click at [463, 86] on div "Lock and Publish" at bounding box center [468, 85] width 44 height 15
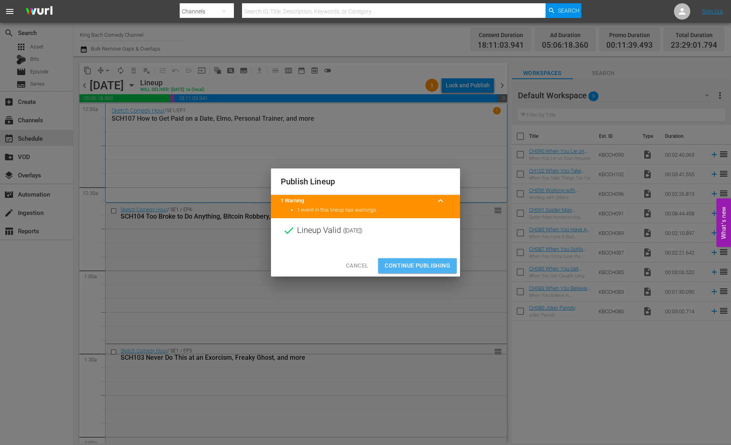
click at [420, 262] on span "Continue Publishing" at bounding box center [418, 265] width 66 height 10
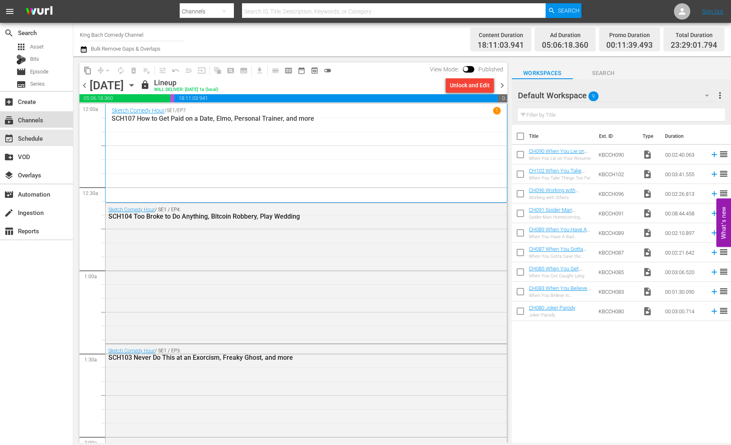
click at [37, 117] on div "subscriptions Channels" at bounding box center [23, 118] width 46 height 7
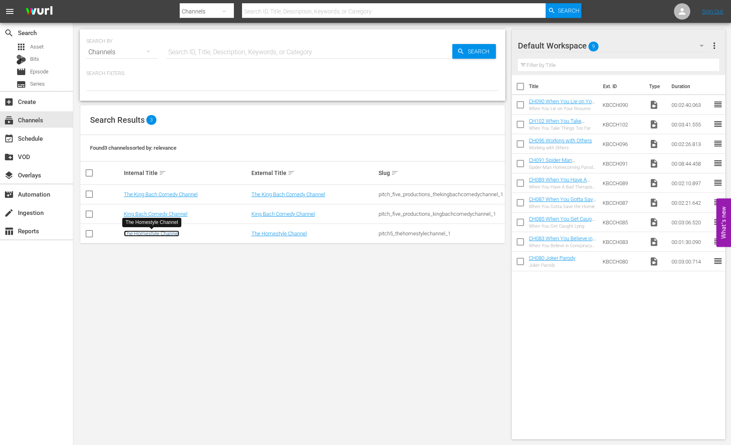
click at [131, 234] on link "The Homestyle Channel" at bounding box center [151, 233] width 55 height 6
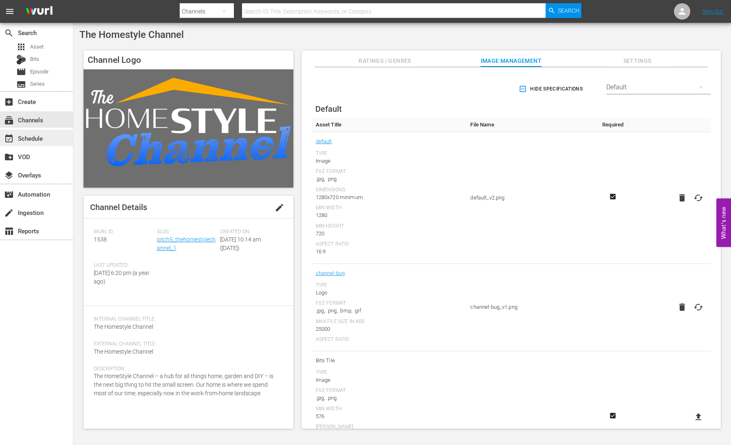
click at [43, 135] on div "event_available Schedule" at bounding box center [23, 136] width 46 height 7
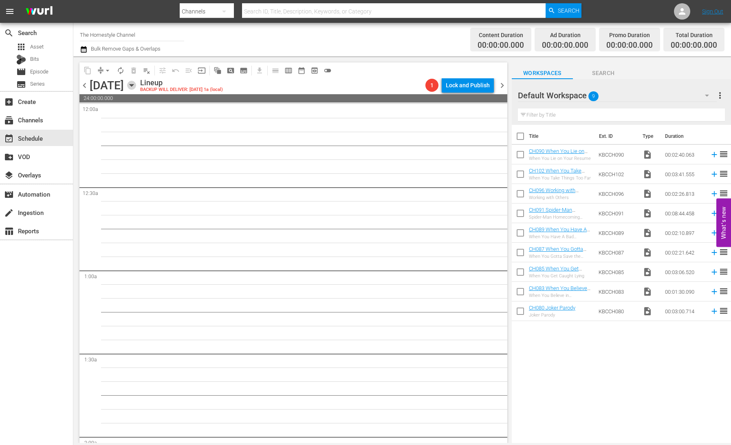
click at [136, 88] on icon "button" at bounding box center [131, 85] width 9 height 9
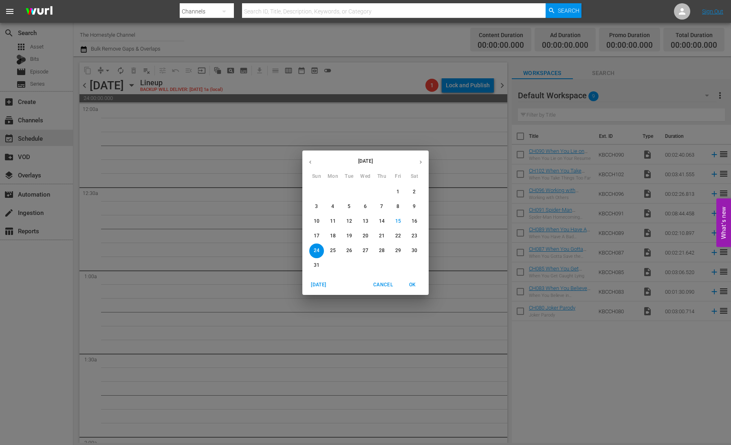
click at [329, 234] on span "18" at bounding box center [333, 235] width 15 height 7
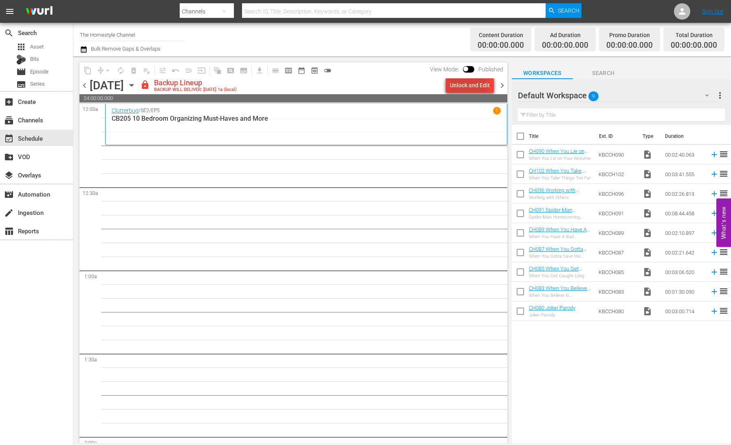
click at [469, 88] on div "Unlock and Edit" at bounding box center [470, 85] width 40 height 15
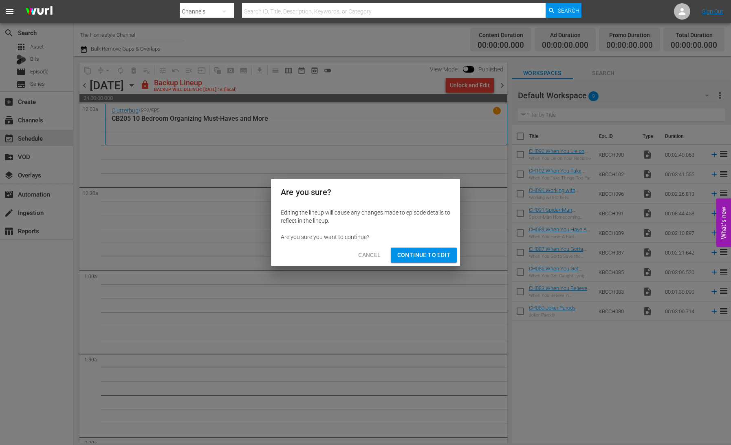
click at [428, 254] on span "Continue to Edit" at bounding box center [423, 255] width 53 height 10
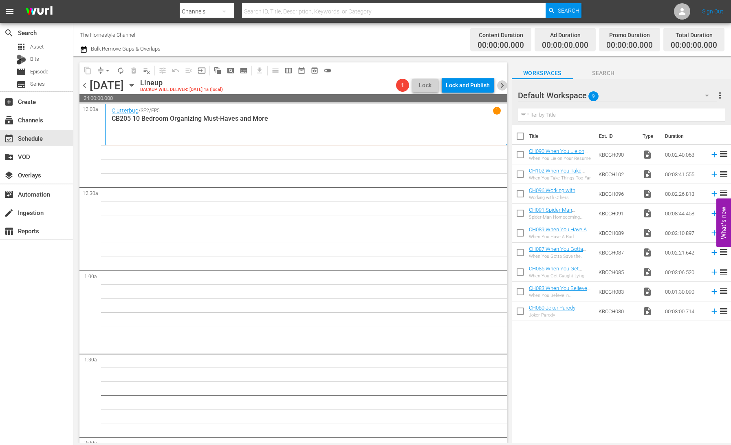
click at [505, 86] on span "chevron_right" at bounding box center [502, 85] width 10 height 10
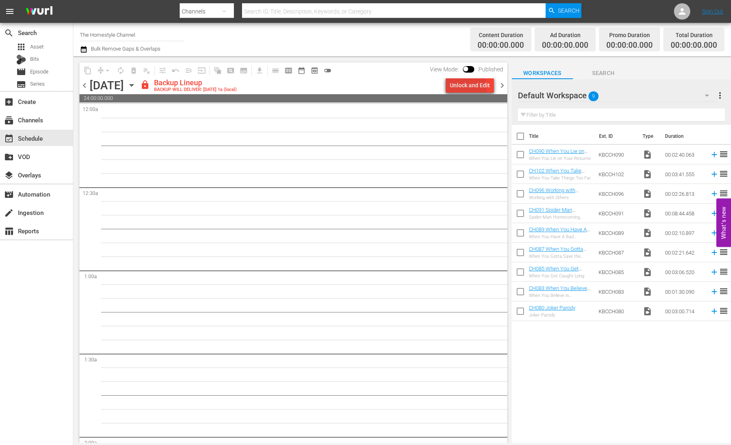
click at [463, 88] on div "Unlock and Edit" at bounding box center [470, 85] width 40 height 15
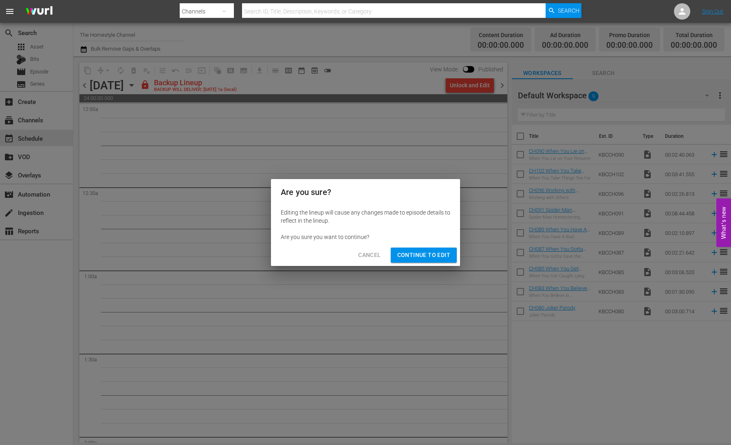
click at [438, 256] on span "Continue to Edit" at bounding box center [423, 255] width 53 height 10
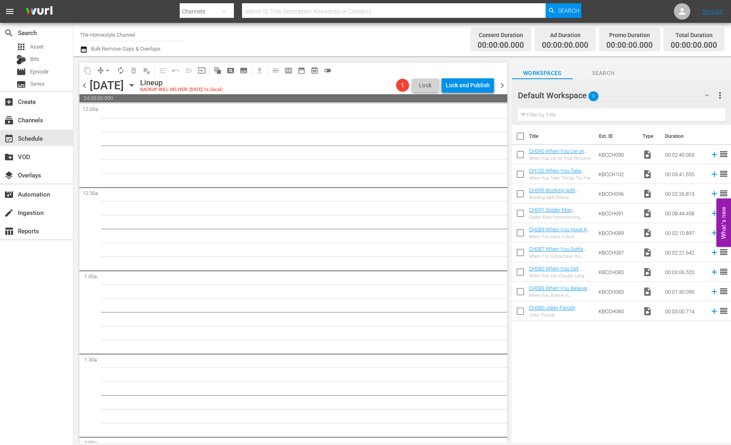
click at [502, 86] on span "chevron_right" at bounding box center [502, 85] width 10 height 10
click at [471, 86] on div "Unlock and Edit" at bounding box center [470, 85] width 40 height 15
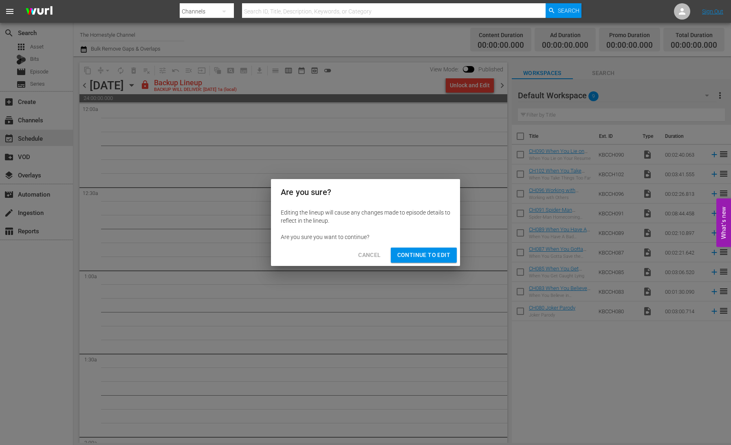
click at [415, 253] on span "Continue to Edit" at bounding box center [423, 255] width 53 height 10
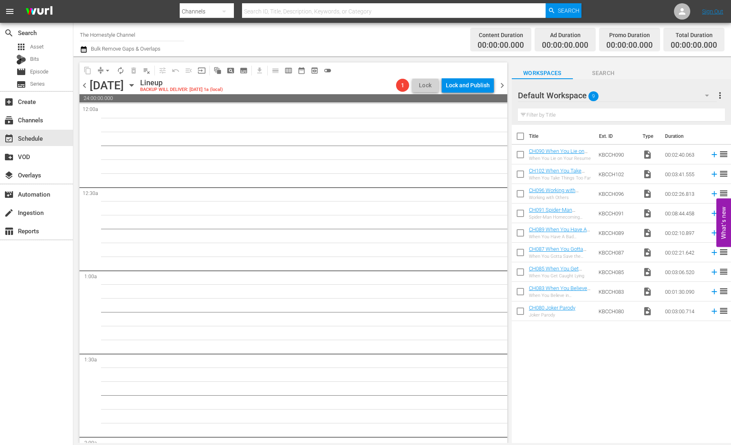
click at [502, 84] on span "chevron_right" at bounding box center [502, 85] width 10 height 10
click at [464, 87] on div "Unlock and Edit" at bounding box center [470, 85] width 40 height 15
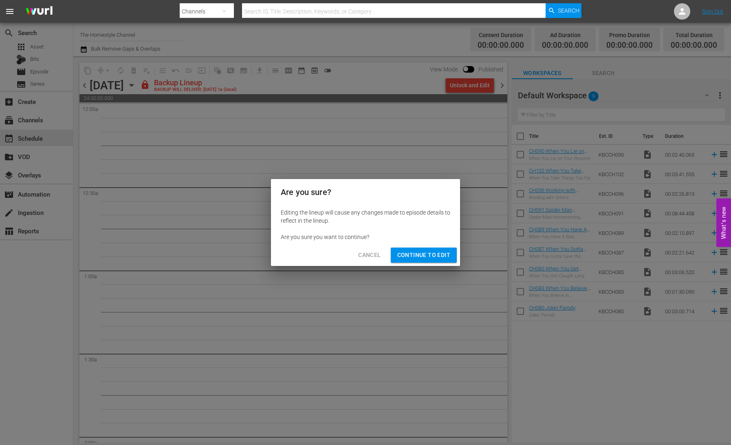
click at [438, 256] on span "Continue to Edit" at bounding box center [423, 255] width 53 height 10
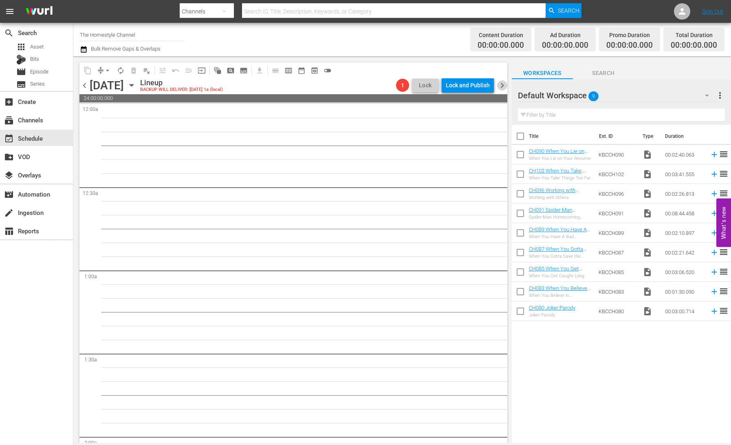
click at [499, 86] on span "chevron_right" at bounding box center [502, 85] width 10 height 10
click at [476, 88] on div "Unlock and Edit" at bounding box center [470, 85] width 40 height 15
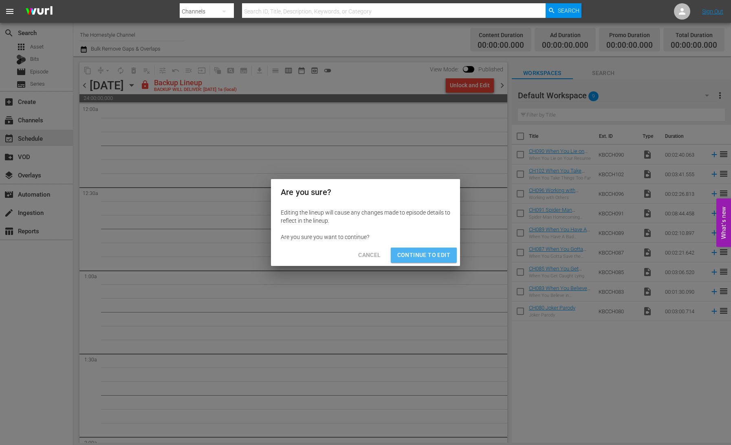
click at [440, 257] on span "Continue to Edit" at bounding box center [423, 255] width 53 height 10
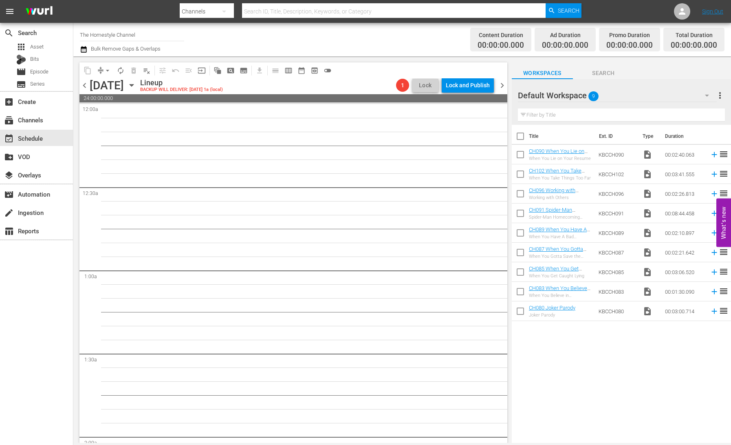
click at [501, 85] on span "chevron_right" at bounding box center [502, 85] width 10 height 10
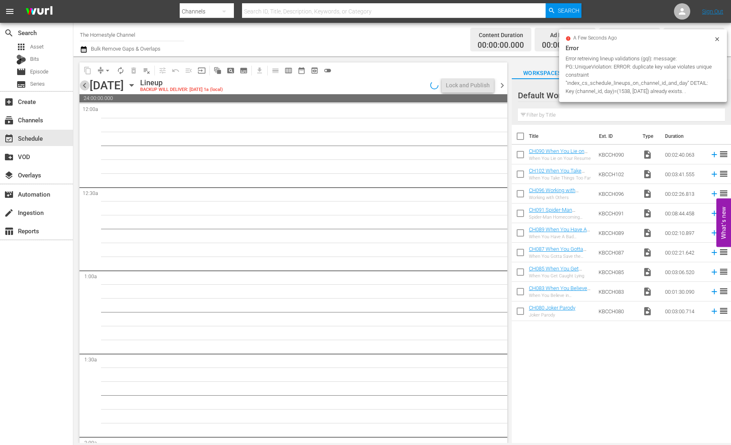
click at [83, 87] on span "chevron_left" at bounding box center [84, 85] width 10 height 10
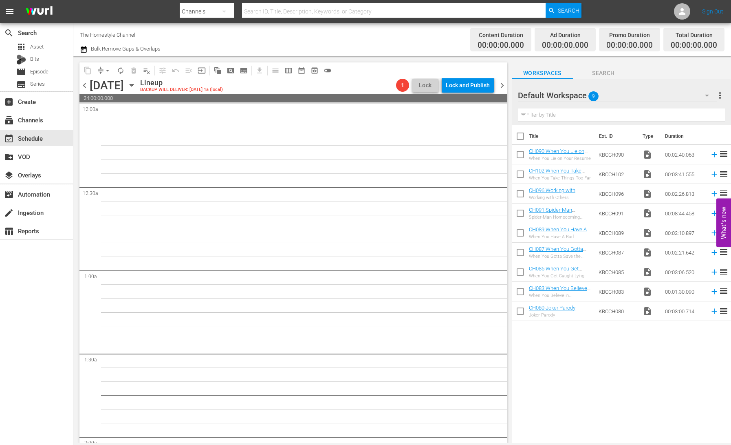
click at [504, 85] on span "chevron_right" at bounding box center [502, 85] width 10 height 10
click at [136, 85] on icon "button" at bounding box center [131, 85] width 9 height 9
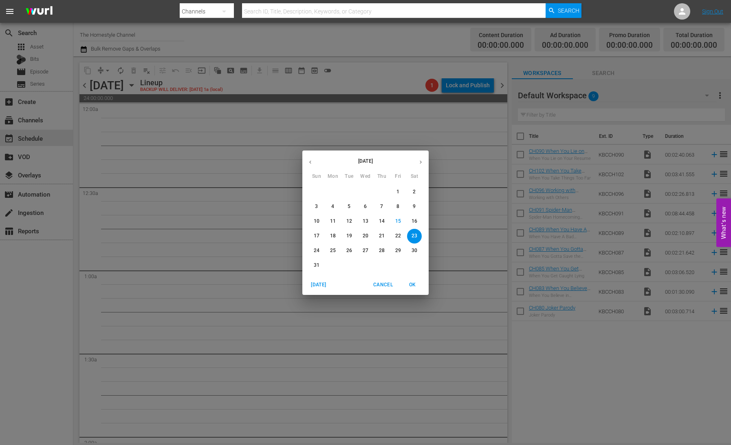
click at [334, 237] on p "18" at bounding box center [333, 235] width 6 height 7
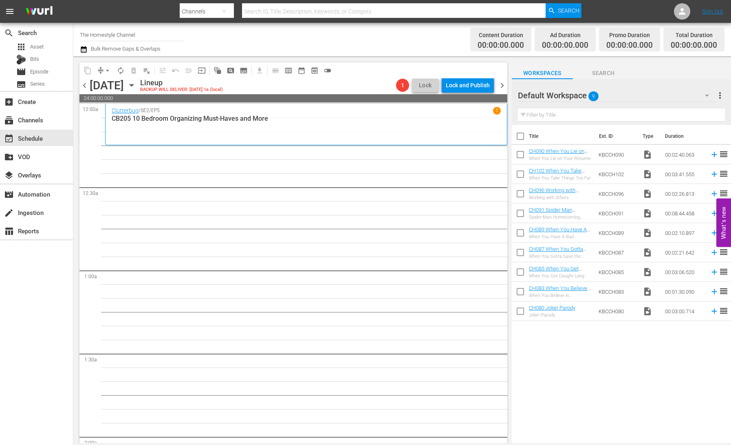
click at [136, 85] on icon "button" at bounding box center [131, 85] width 9 height 9
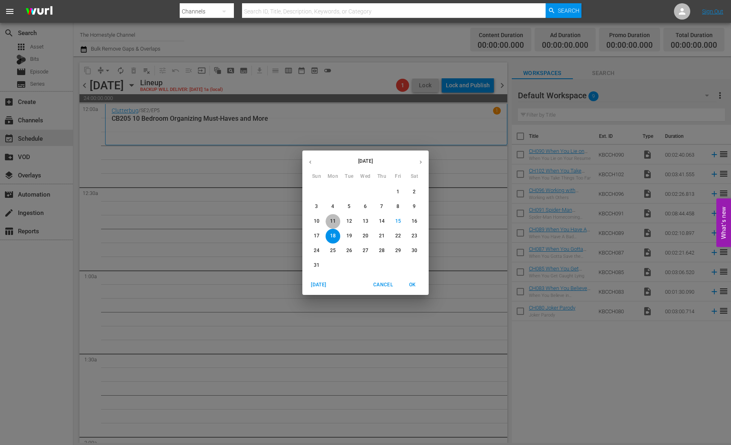
click at [333, 225] on button "11" at bounding box center [333, 221] width 15 height 15
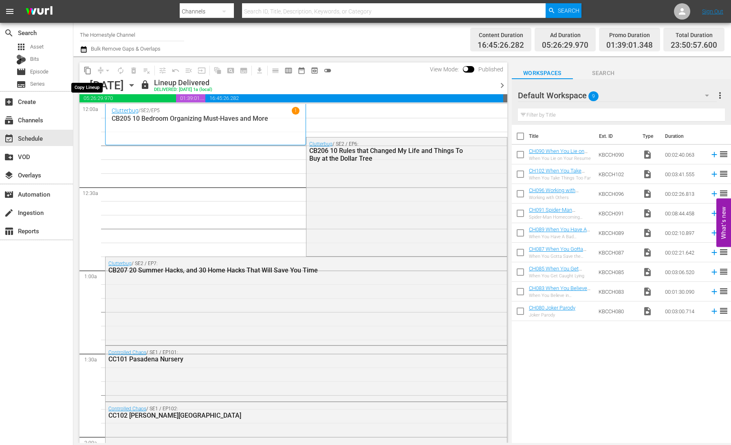
click at [87, 71] on span "content_copy" at bounding box center [88, 70] width 8 height 8
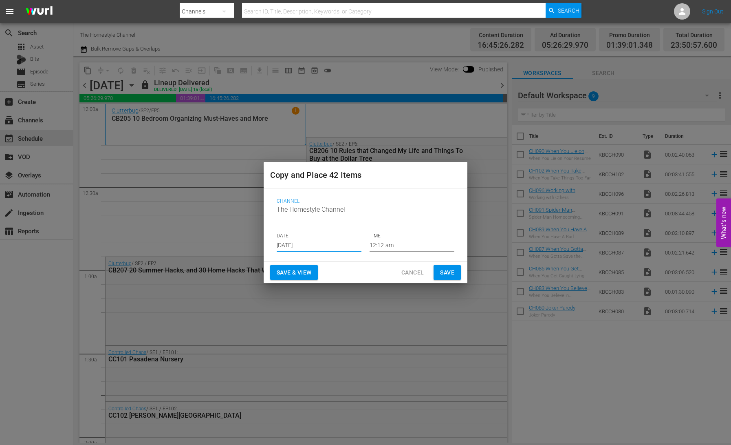
click at [307, 243] on input "[DATE]" at bounding box center [319, 245] width 85 height 12
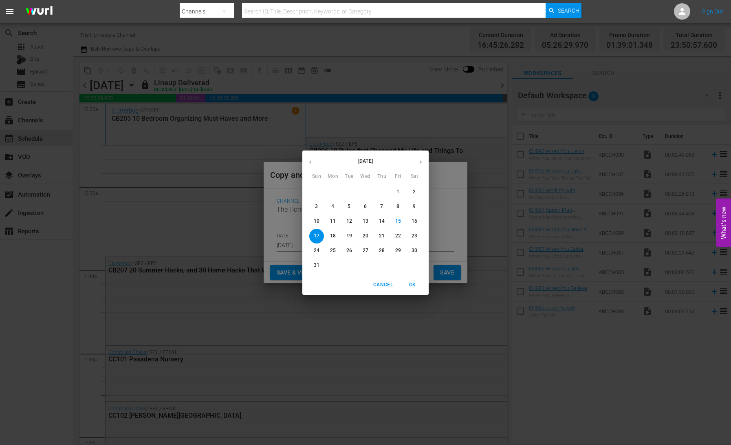
click at [330, 237] on p "18" at bounding box center [333, 235] width 6 height 7
type input "Aug 18th 2025"
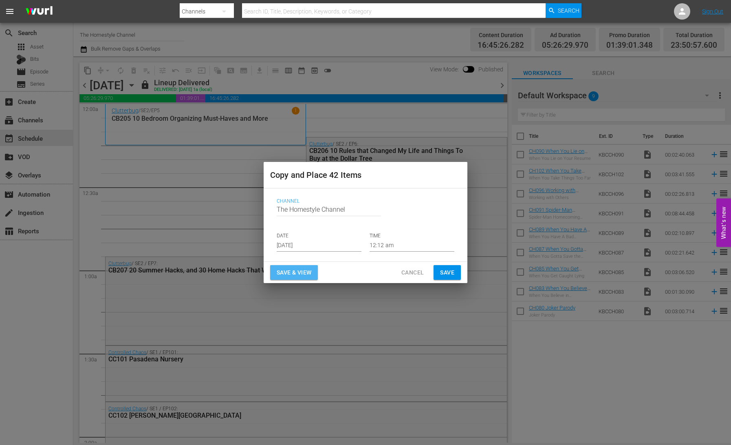
click at [303, 272] on span "Save & View" at bounding box center [294, 272] width 35 height 10
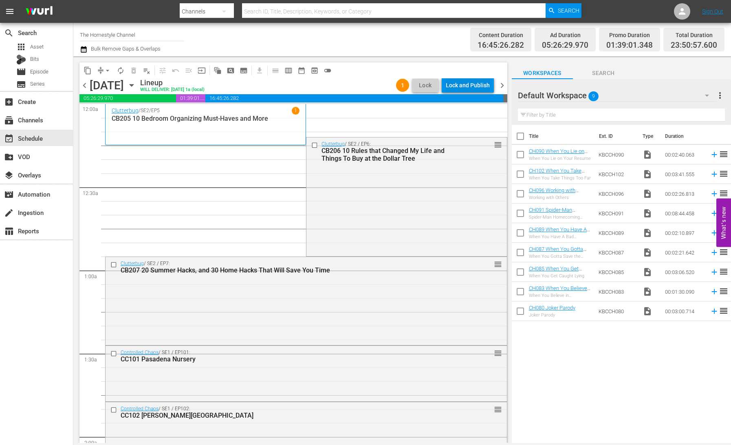
click at [468, 87] on div "Lock and Publish" at bounding box center [468, 85] width 44 height 15
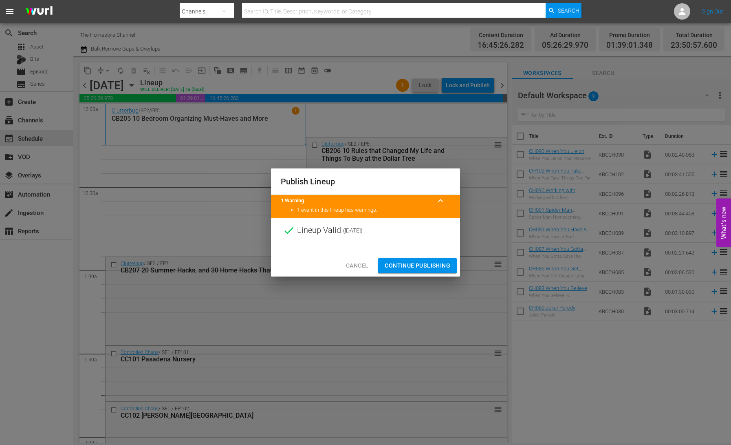
click at [414, 271] on button "Continue Publishing" at bounding box center [417, 265] width 79 height 15
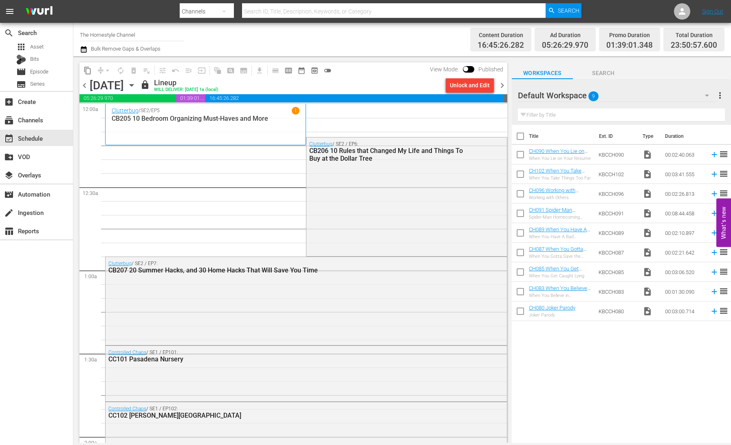
click at [136, 86] on icon "button" at bounding box center [131, 85] width 9 height 9
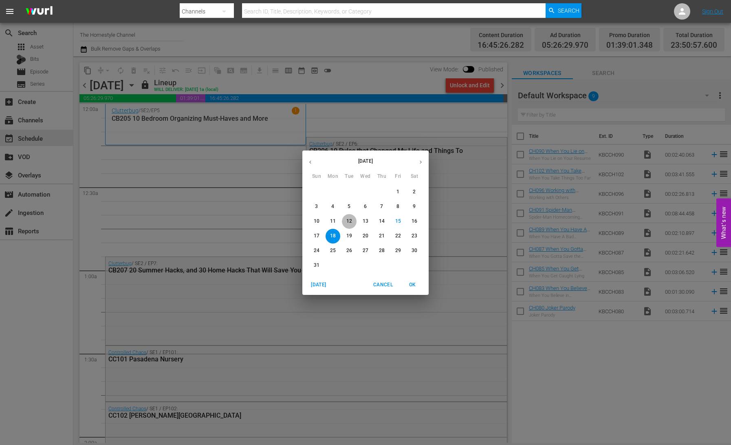
click at [348, 222] on p "12" at bounding box center [349, 221] width 6 height 7
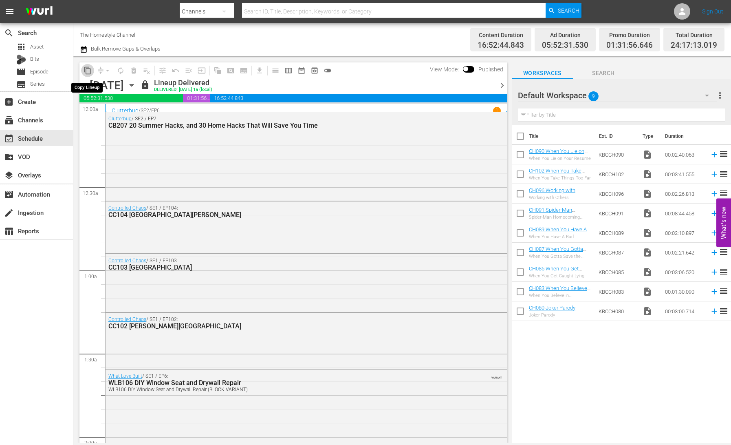
click at [88, 71] on span "content_copy" at bounding box center [88, 70] width 8 height 8
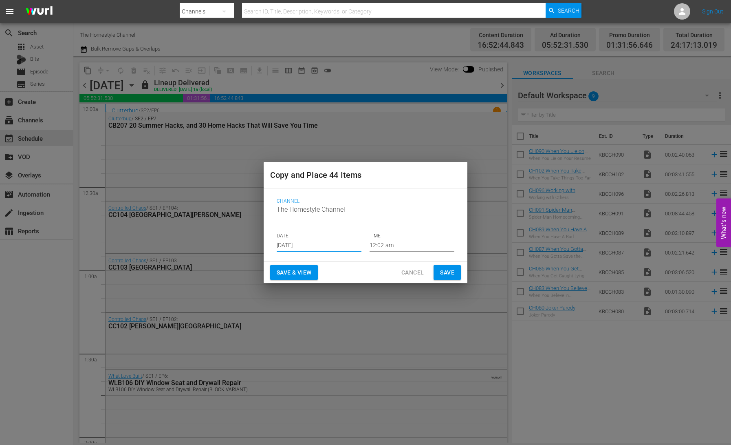
click at [309, 248] on input "[DATE]" at bounding box center [319, 245] width 85 height 12
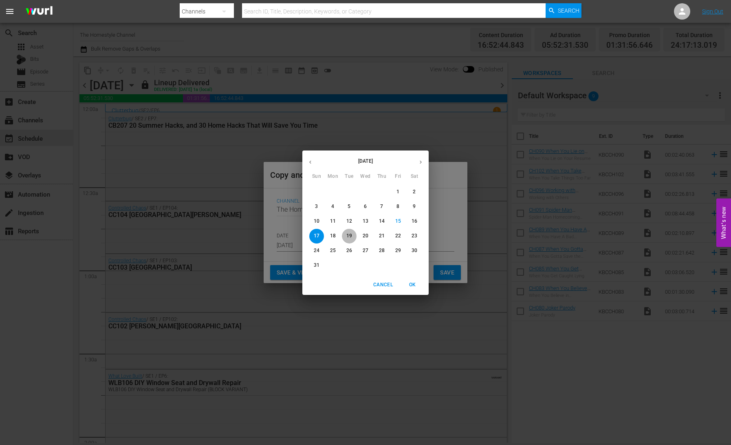
click at [351, 237] on p "19" at bounding box center [349, 235] width 6 height 7
type input "Aug 19th 2025"
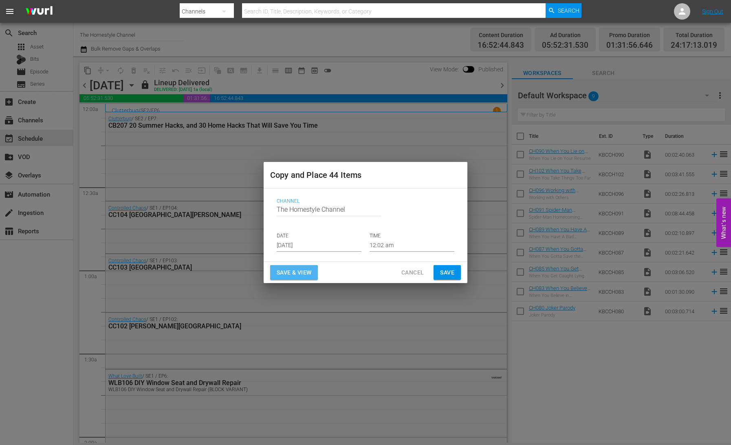
click at [296, 269] on span "Save & View" at bounding box center [294, 272] width 35 height 10
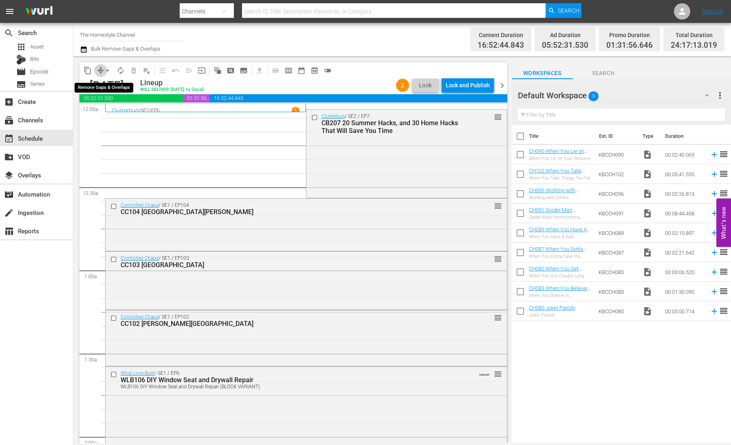
click at [101, 67] on span "compress" at bounding box center [101, 70] width 8 height 8
click at [106, 68] on span "arrow_drop_down" at bounding box center [108, 70] width 8 height 8
click at [128, 117] on li "Align to End of Previous Day" at bounding box center [108, 113] width 86 height 13
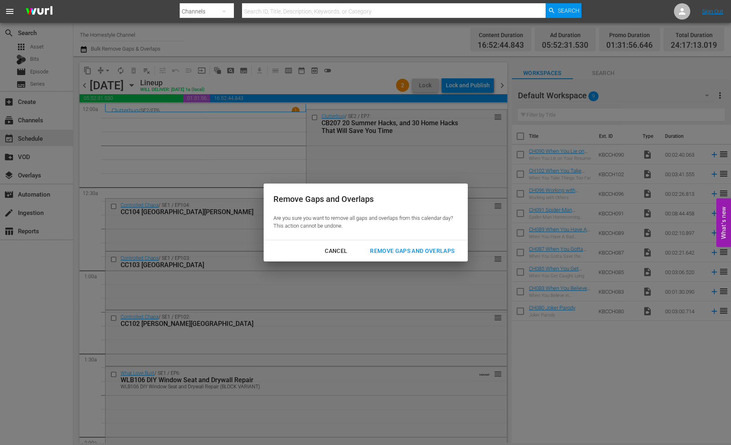
click at [396, 251] on div "Remove Gaps and Overlaps" at bounding box center [411, 251] width 97 height 10
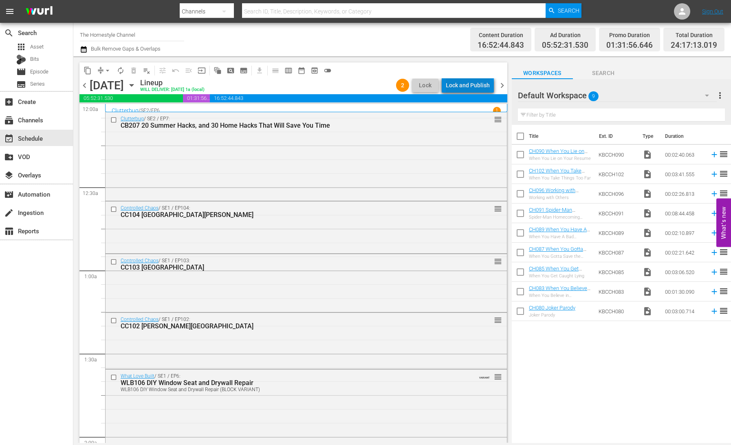
click at [471, 88] on div "Lock and Publish" at bounding box center [468, 85] width 44 height 15
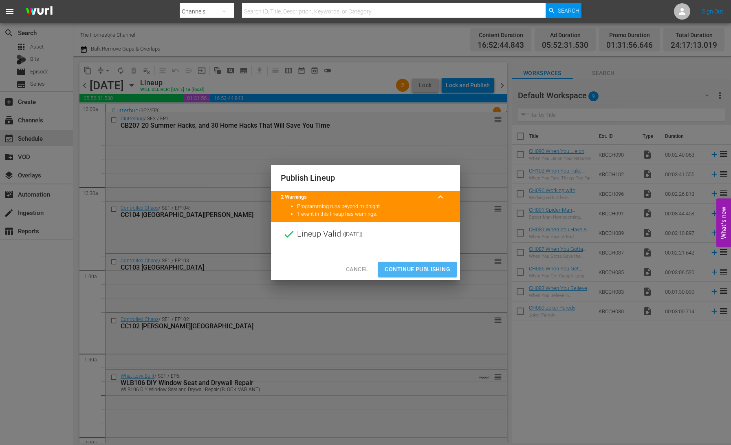
click at [427, 267] on span "Continue Publishing" at bounding box center [418, 269] width 66 height 10
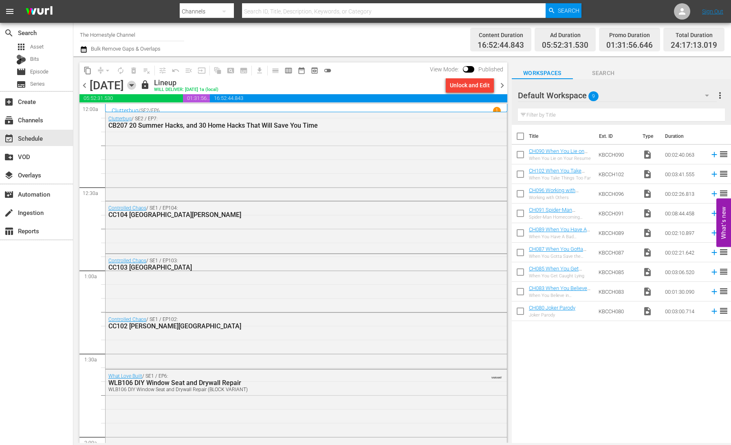
click at [136, 86] on icon "button" at bounding box center [131, 85] width 9 height 9
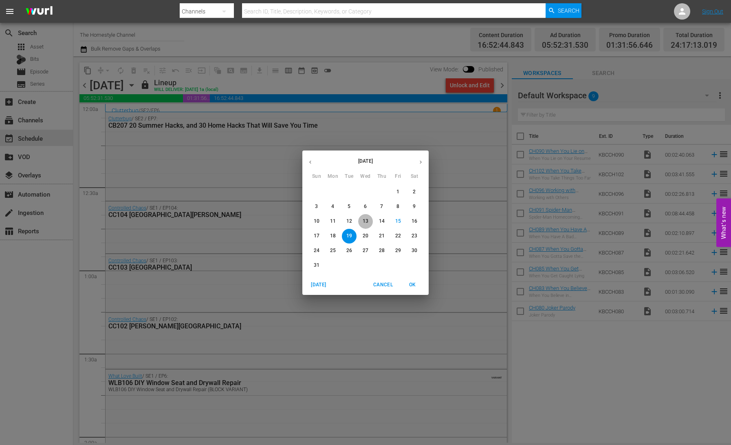
click at [369, 220] on span "13" at bounding box center [365, 221] width 15 height 7
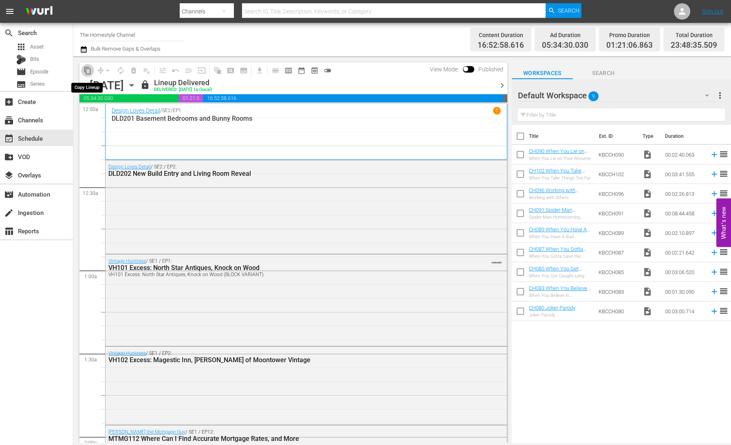
click at [88, 72] on span "content_copy" at bounding box center [88, 70] width 8 height 8
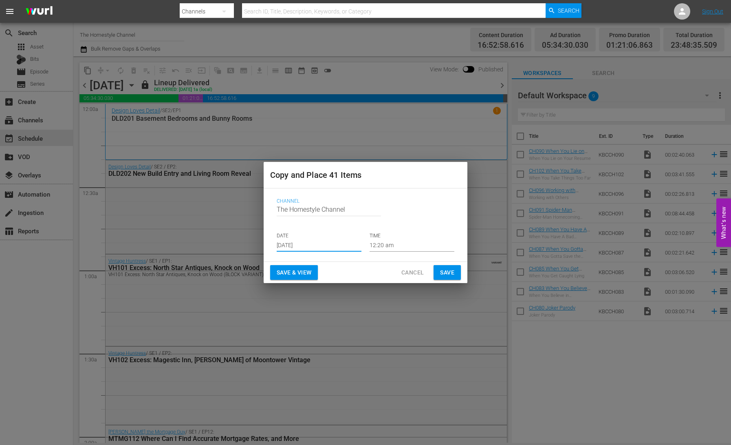
click at [326, 247] on input "[DATE]" at bounding box center [319, 245] width 85 height 12
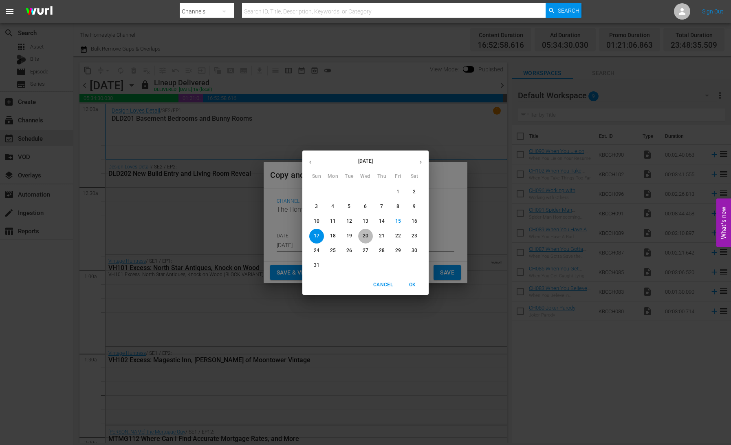
click at [366, 238] on p "20" at bounding box center [366, 235] width 6 height 7
type input "[DATE]"
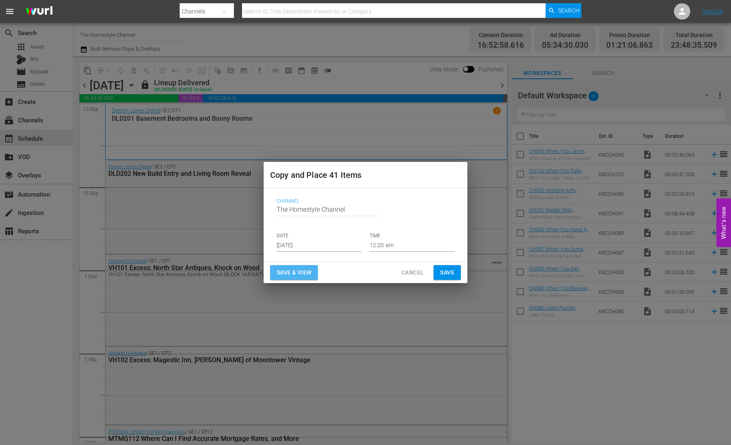
click at [308, 271] on span "Save & View" at bounding box center [294, 272] width 35 height 10
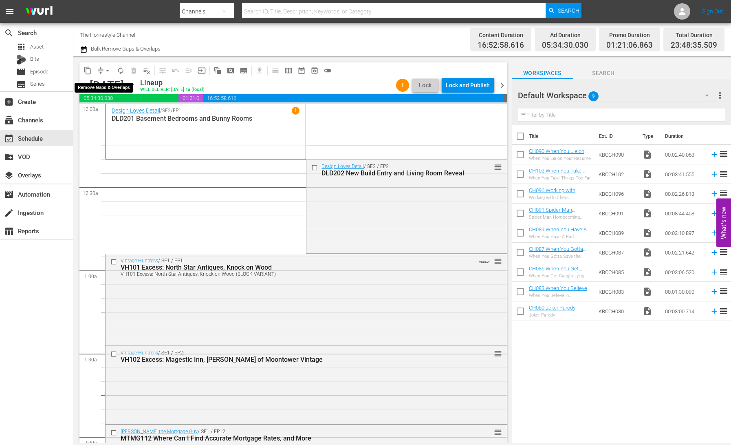
click at [104, 70] on span "arrow_drop_down" at bounding box center [108, 70] width 8 height 8
click at [125, 113] on li "Align to End of Previous Day" at bounding box center [108, 113] width 86 height 13
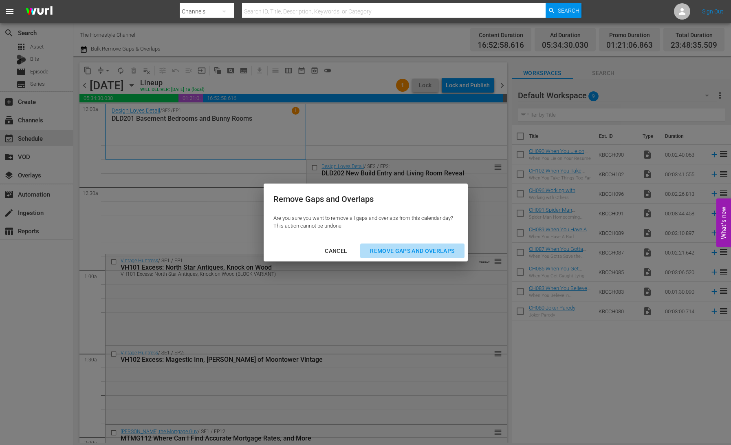
click at [401, 251] on div "Remove Gaps and Overlaps" at bounding box center [411, 251] width 97 height 10
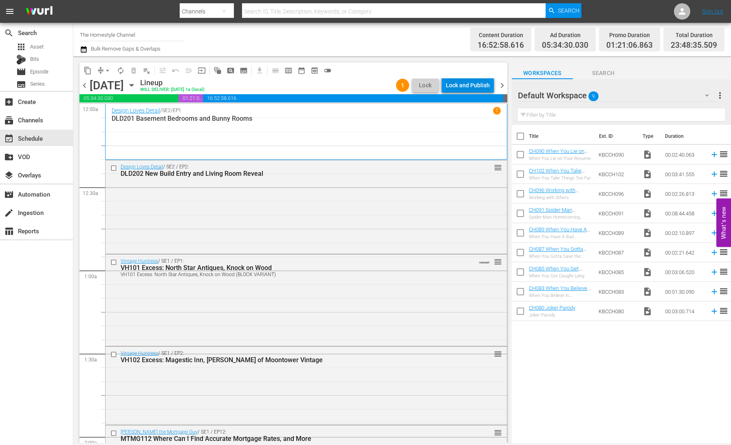
click at [474, 85] on div "Lock and Publish" at bounding box center [468, 85] width 44 height 15
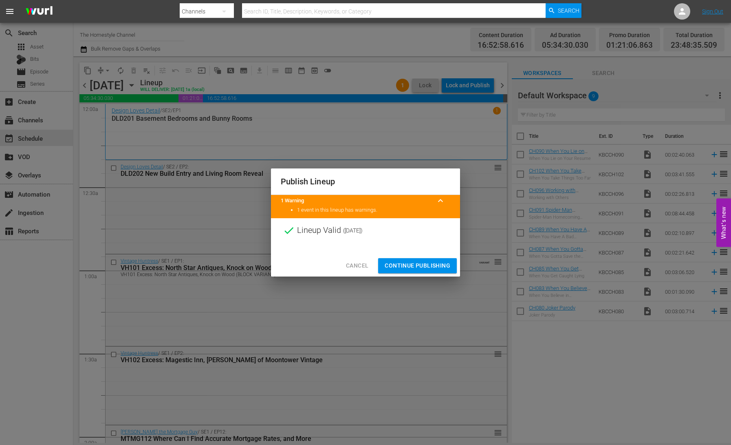
click at [423, 266] on span "Continue Publishing" at bounding box center [418, 265] width 66 height 10
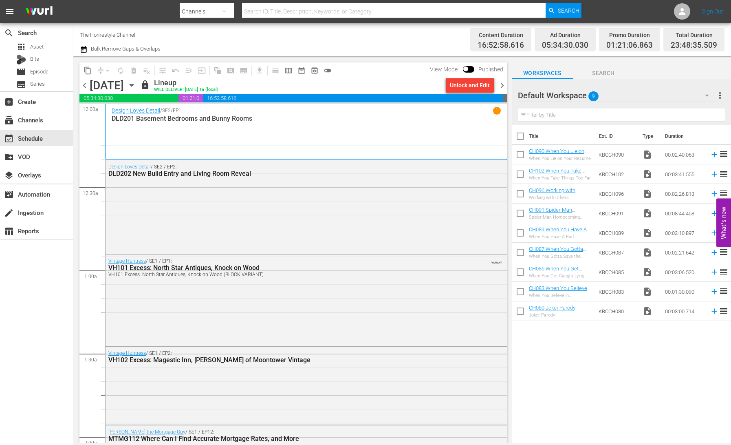
click at [136, 87] on icon "button" at bounding box center [131, 85] width 9 height 9
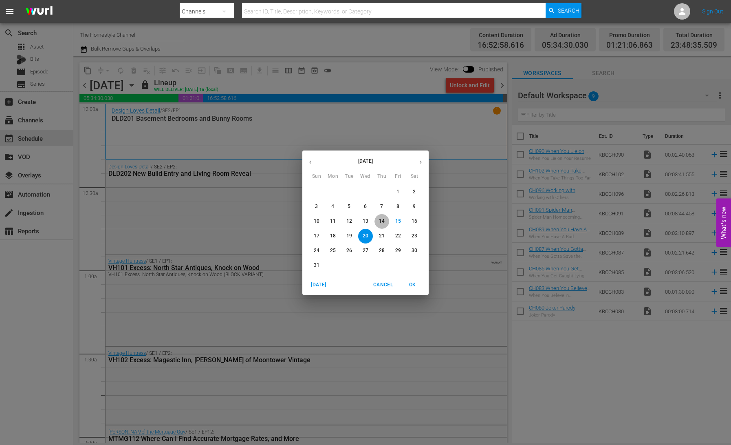
click at [381, 223] on p "14" at bounding box center [382, 221] width 6 height 7
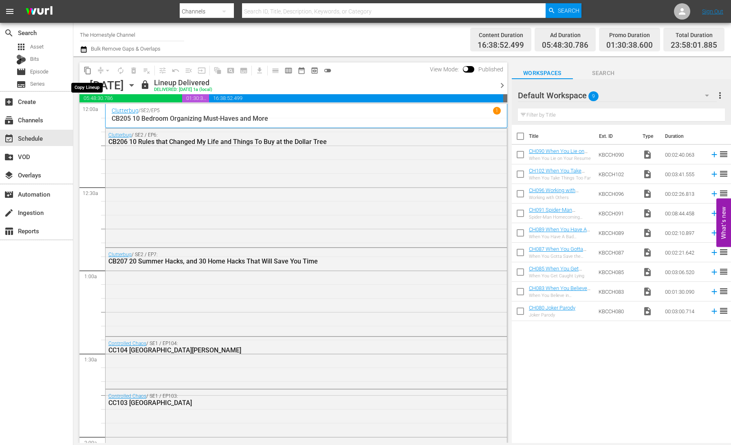
click at [88, 71] on span "content_copy" at bounding box center [88, 70] width 8 height 8
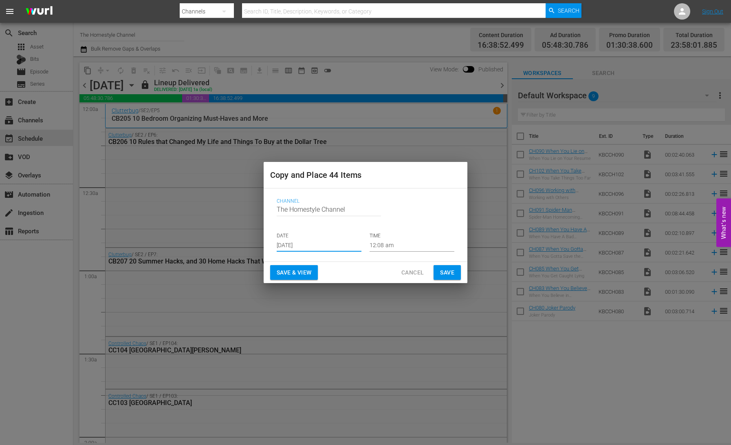
click at [337, 247] on input "[DATE]" at bounding box center [319, 245] width 85 height 12
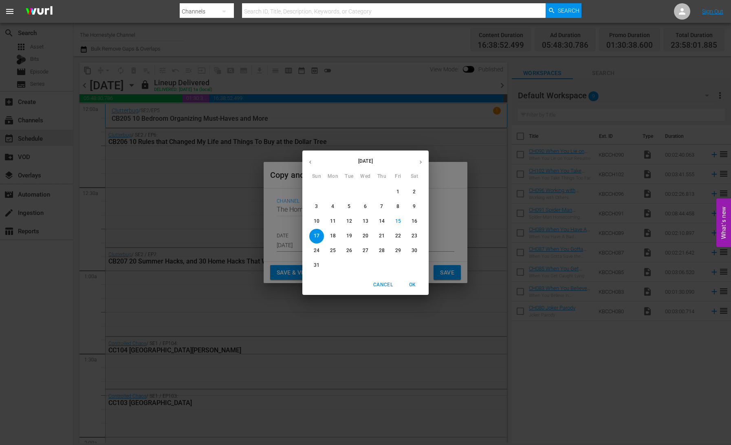
click at [383, 237] on p "21" at bounding box center [382, 235] width 6 height 7
type input "[DATE]"
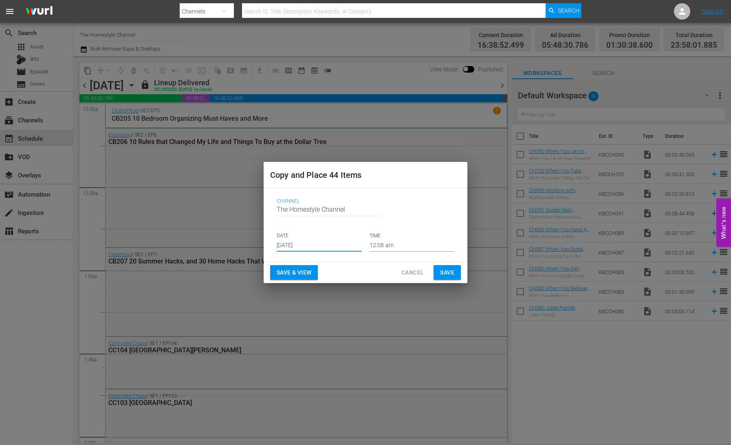
click at [297, 275] on span "Save & View" at bounding box center [294, 272] width 35 height 10
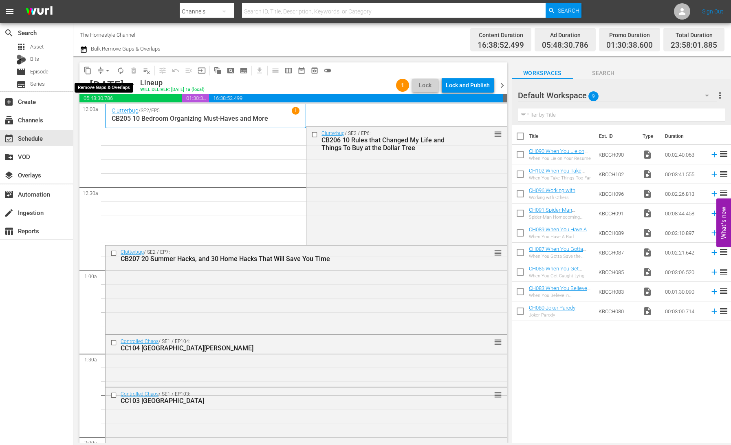
click at [102, 68] on button "arrow_drop_down" at bounding box center [107, 70] width 13 height 13
click at [112, 112] on li "Align to End of Previous Day" at bounding box center [108, 113] width 86 height 13
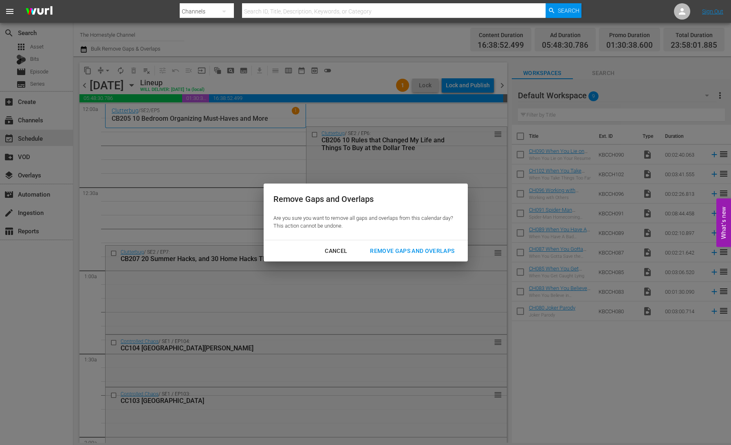
click at [423, 245] on button "Remove Gaps and Overlaps" at bounding box center [412, 250] width 104 height 15
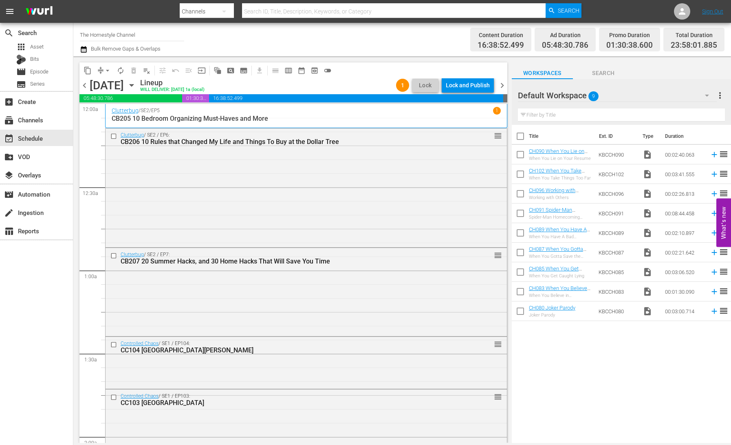
click at [138, 84] on div "[DATE] [DATE]" at bounding box center [114, 85] width 48 height 13
click at [133, 84] on icon "button" at bounding box center [132, 85] width 4 height 2
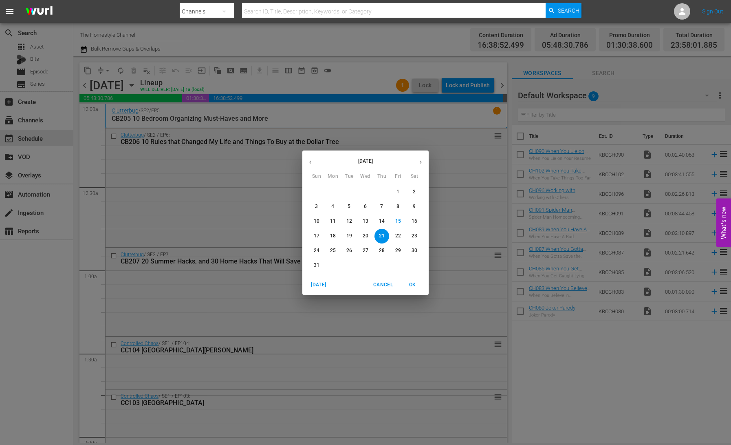
click at [97, 126] on div "[DATE] Sun Mon Tue Wed Thu Fri Sat 27 28 29 30 31 1 2 3 4 5 6 7 8 9 10 11 12 13…" at bounding box center [365, 222] width 731 height 445
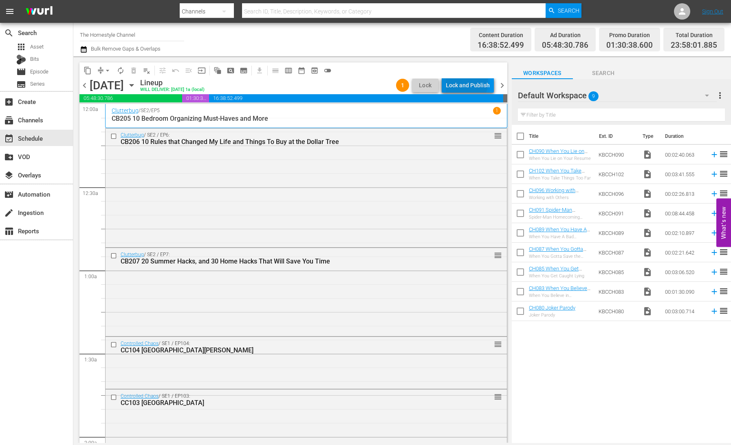
click at [468, 82] on div "Lock and Publish" at bounding box center [468, 85] width 44 height 15
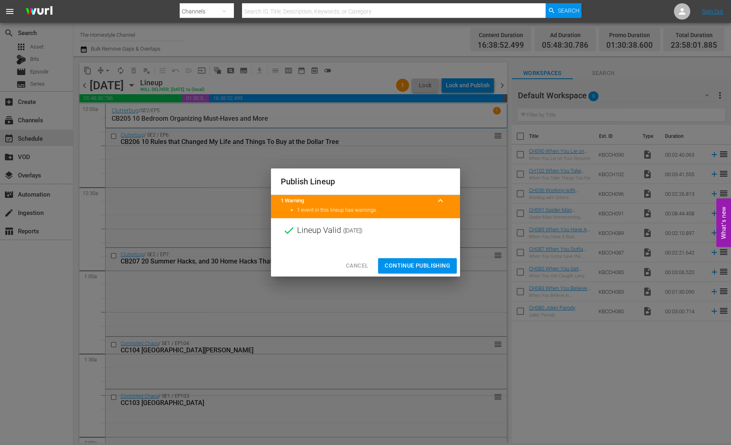
click at [432, 264] on span "Continue Publishing" at bounding box center [418, 265] width 66 height 10
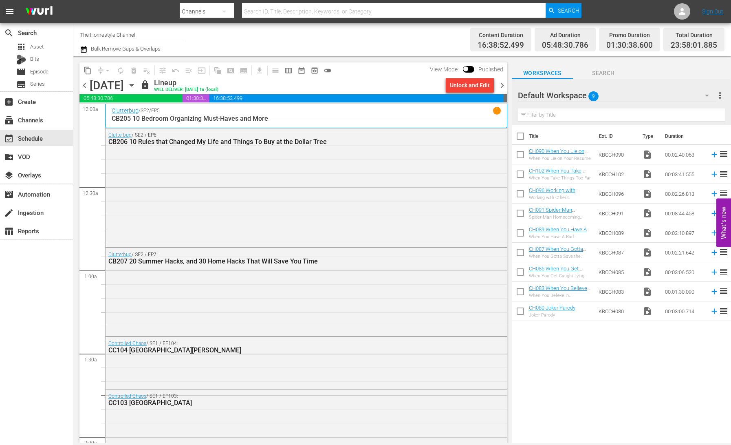
click at [136, 86] on icon "button" at bounding box center [131, 85] width 9 height 9
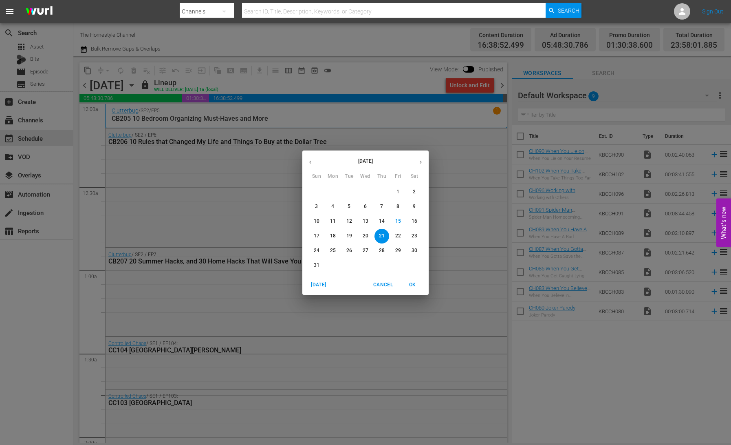
click at [400, 223] on p "15" at bounding box center [398, 221] width 6 height 7
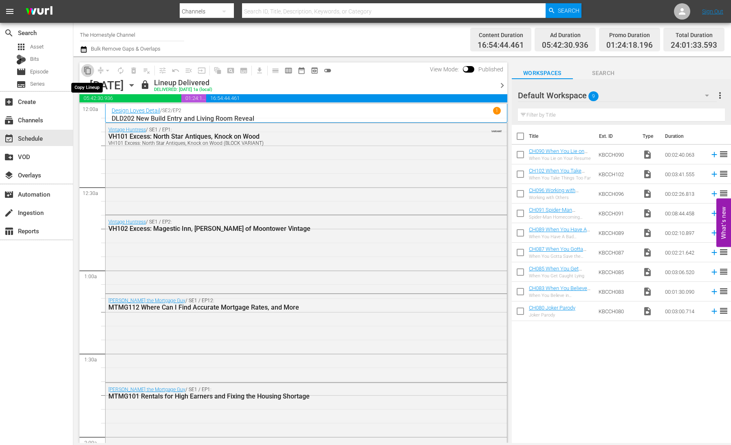
click at [86, 70] on span "content_copy" at bounding box center [88, 70] width 8 height 8
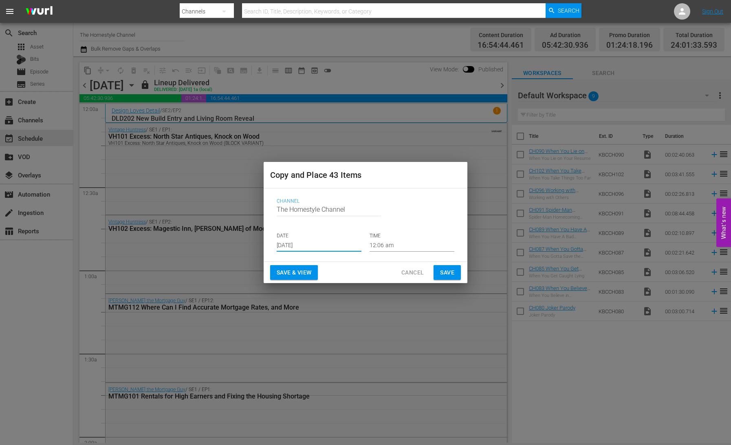
click at [316, 242] on input "[DATE]" at bounding box center [319, 245] width 85 height 12
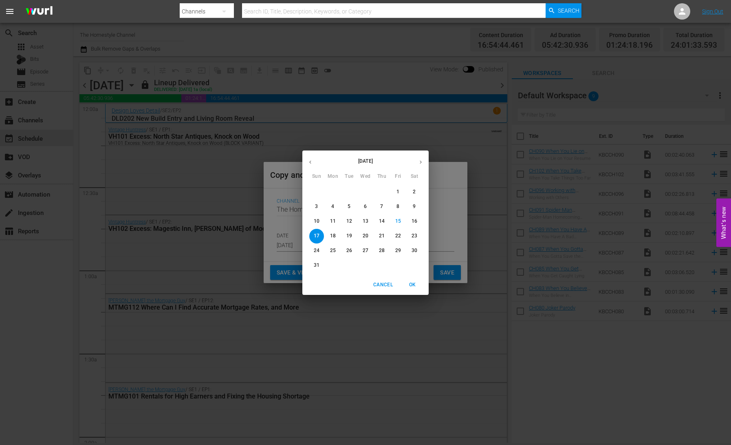
click at [398, 235] on p "22" at bounding box center [398, 235] width 6 height 7
type input "[DATE]"
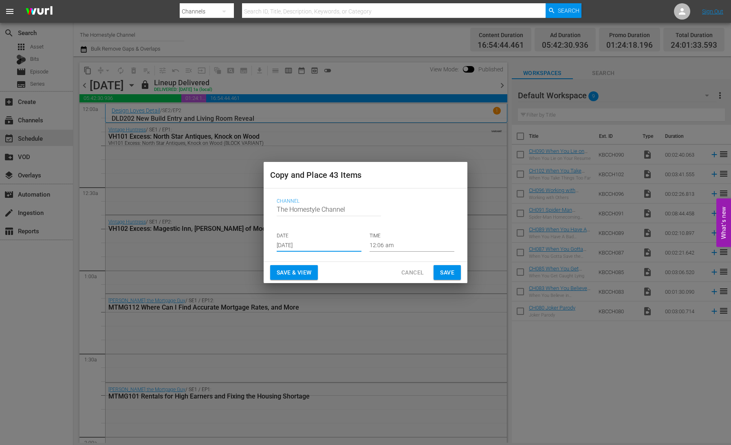
click at [284, 269] on span "Save & View" at bounding box center [294, 272] width 35 height 10
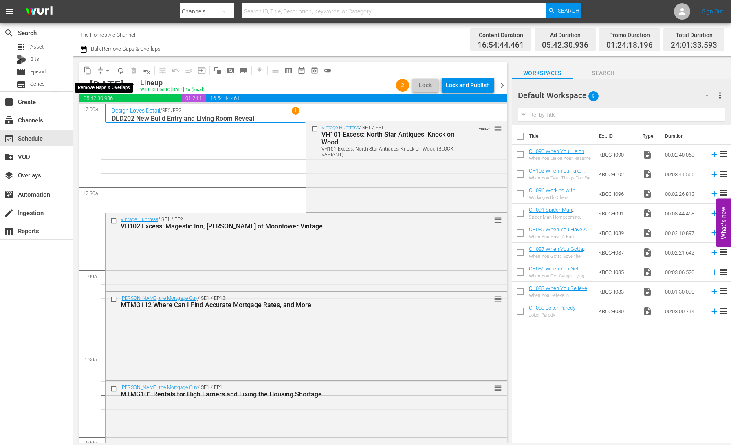
click at [101, 70] on button "arrow_drop_down" at bounding box center [107, 70] width 13 height 13
click at [121, 114] on li "Align to End of Previous Day" at bounding box center [108, 113] width 86 height 13
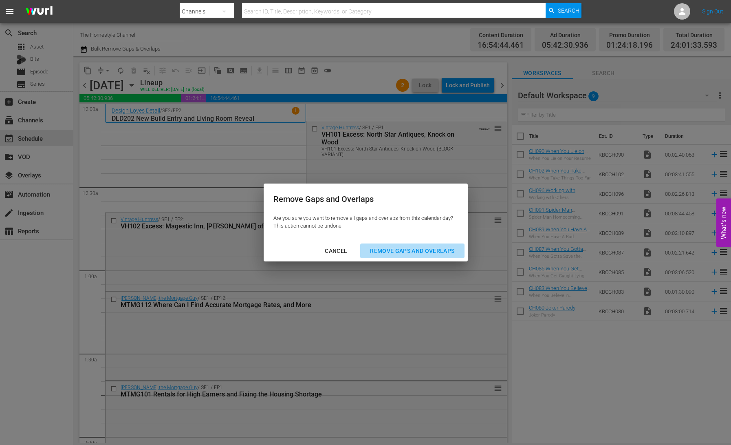
click at [444, 251] on div "Remove Gaps and Overlaps" at bounding box center [411, 251] width 97 height 10
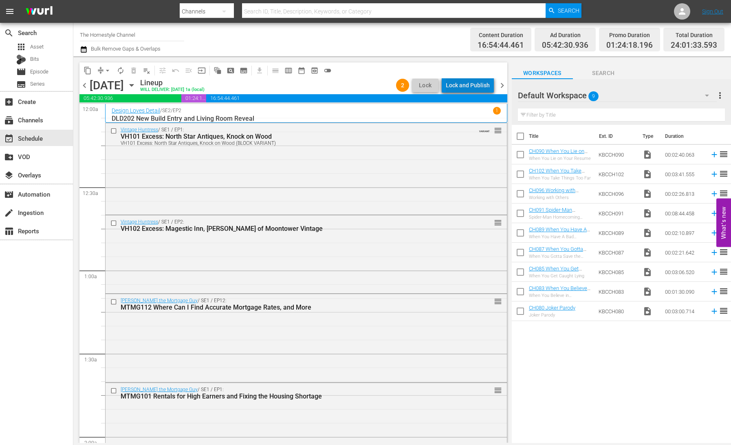
click at [474, 87] on div "Lock and Publish" at bounding box center [468, 85] width 44 height 15
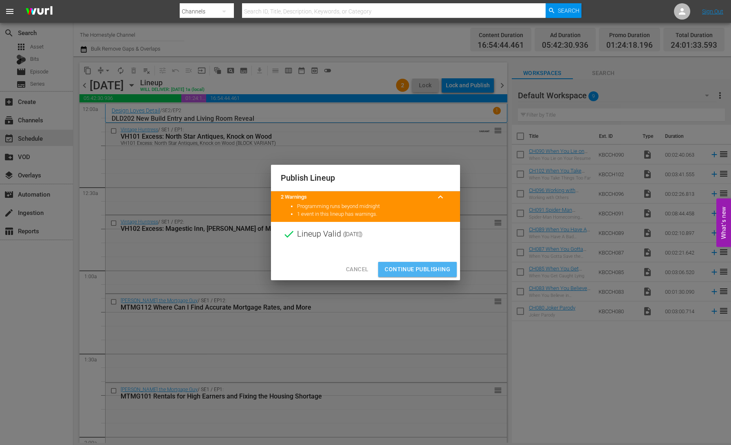
click at [411, 268] on span "Continue Publishing" at bounding box center [418, 269] width 66 height 10
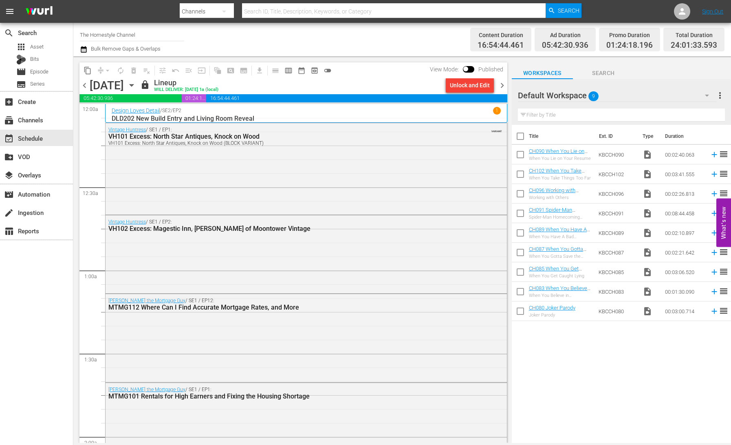
click at [136, 85] on icon "button" at bounding box center [131, 85] width 9 height 9
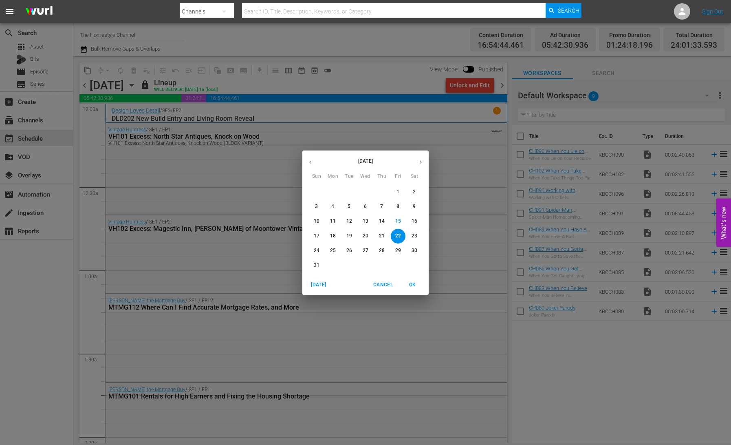
click at [416, 220] on p "16" at bounding box center [415, 221] width 6 height 7
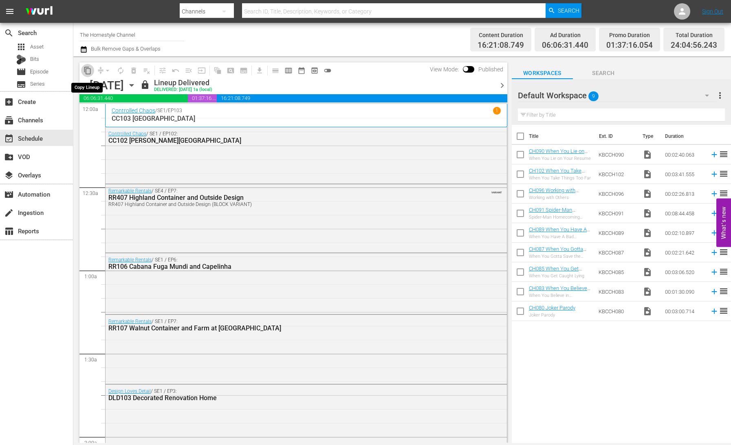
click at [91, 71] on span "content_copy" at bounding box center [88, 70] width 8 height 8
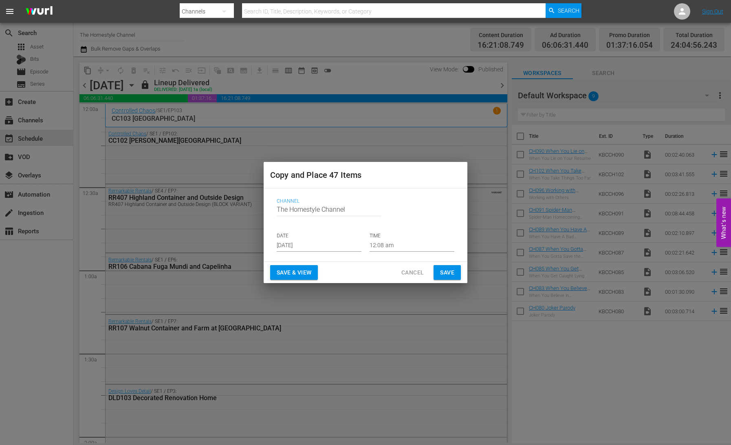
click at [333, 242] on input "[DATE]" at bounding box center [319, 245] width 85 height 12
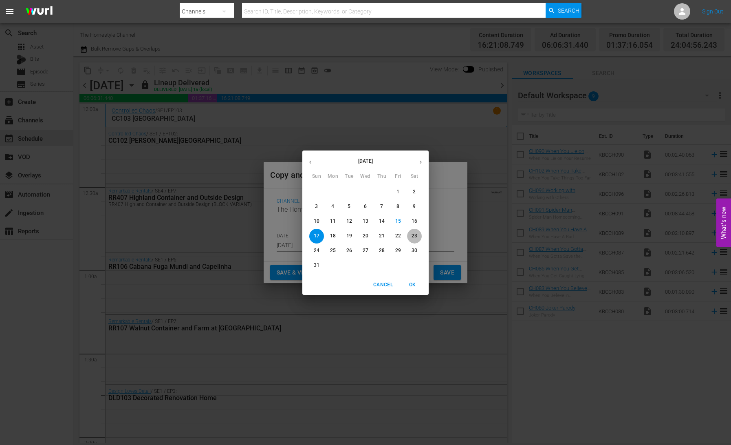
click at [416, 236] on p "23" at bounding box center [415, 235] width 6 height 7
type input "[DATE]"
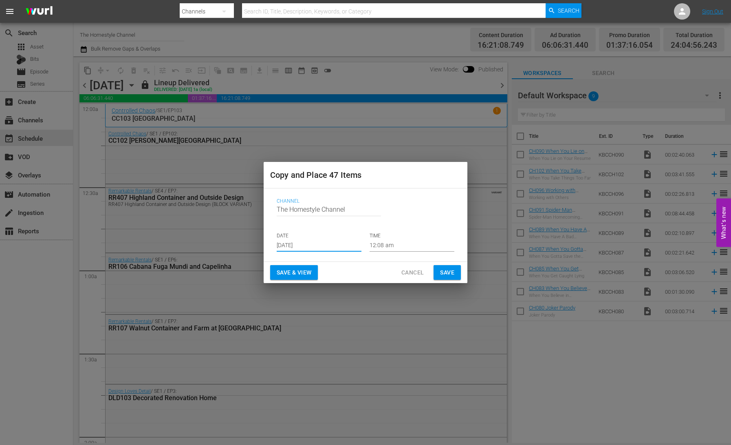
click at [284, 275] on span "Save & View" at bounding box center [294, 272] width 35 height 10
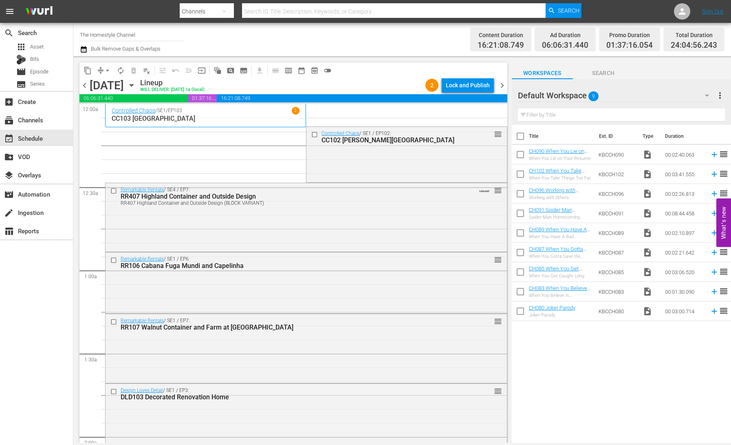
click at [104, 71] on span "arrow_drop_down" at bounding box center [108, 70] width 8 height 8
click at [113, 111] on li "Align to End of Previous Day" at bounding box center [108, 113] width 86 height 13
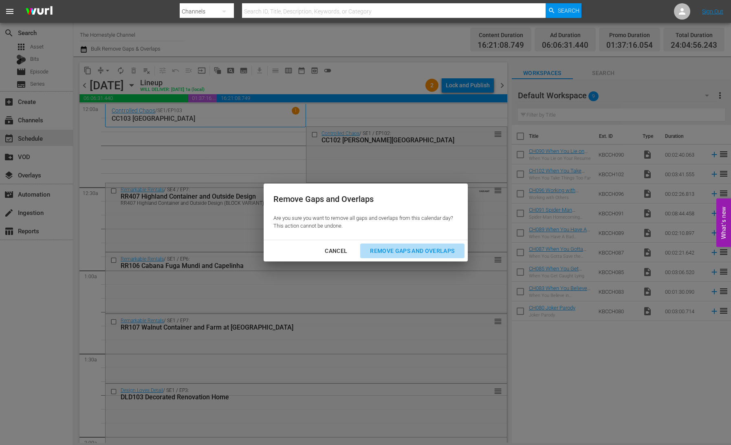
click at [423, 254] on div "Remove Gaps and Overlaps" at bounding box center [411, 251] width 97 height 10
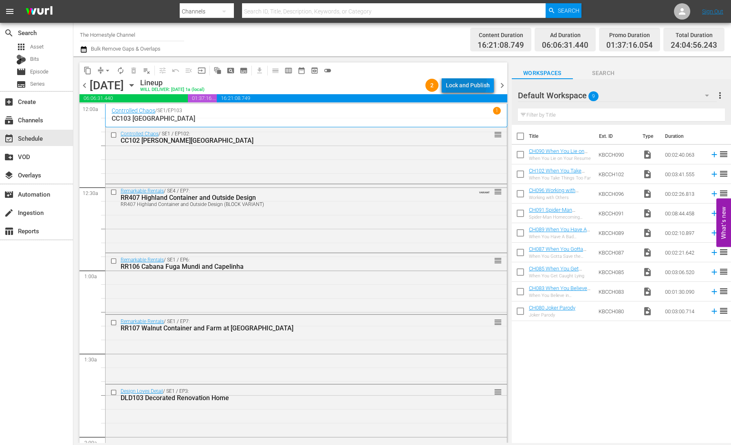
click at [465, 83] on div "Lock and Publish" at bounding box center [468, 85] width 44 height 15
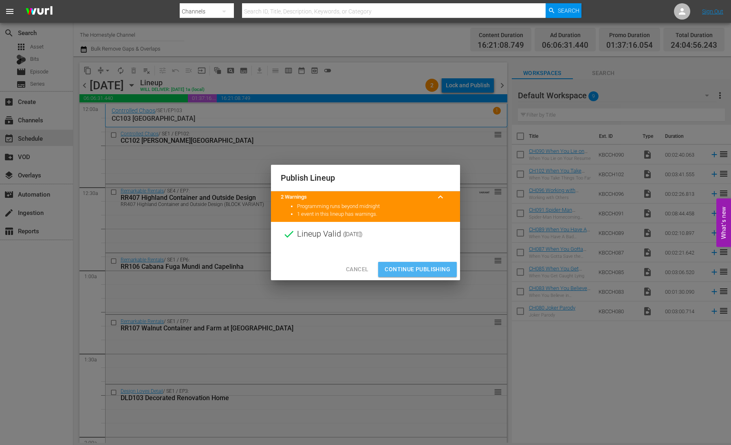
click at [424, 267] on span "Continue Publishing" at bounding box center [418, 269] width 66 height 10
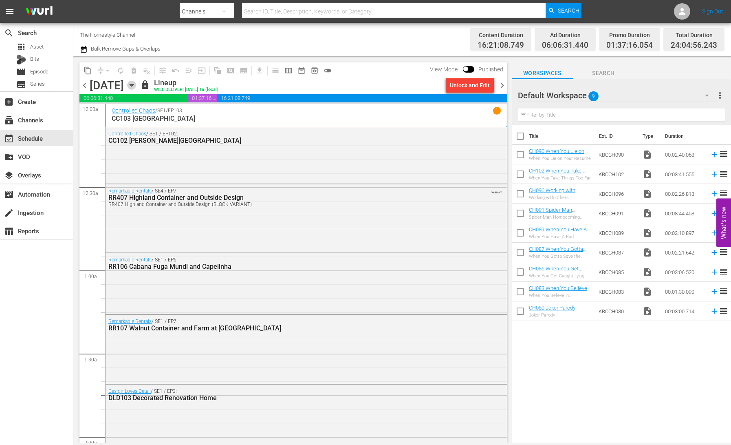
click at [136, 85] on icon "button" at bounding box center [131, 85] width 9 height 9
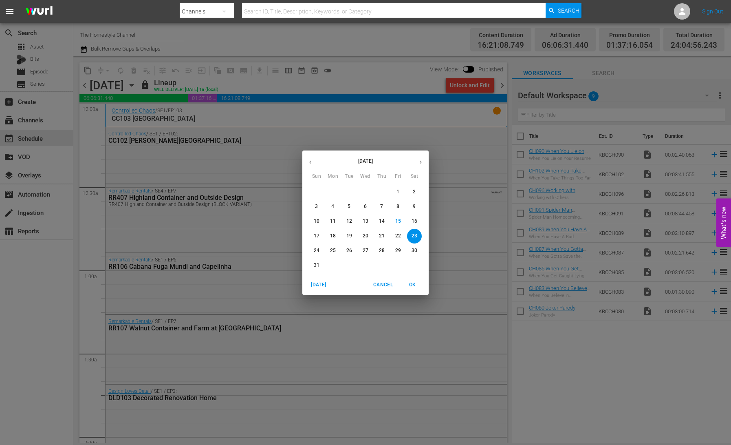
click at [317, 237] on p "17" at bounding box center [317, 235] width 6 height 7
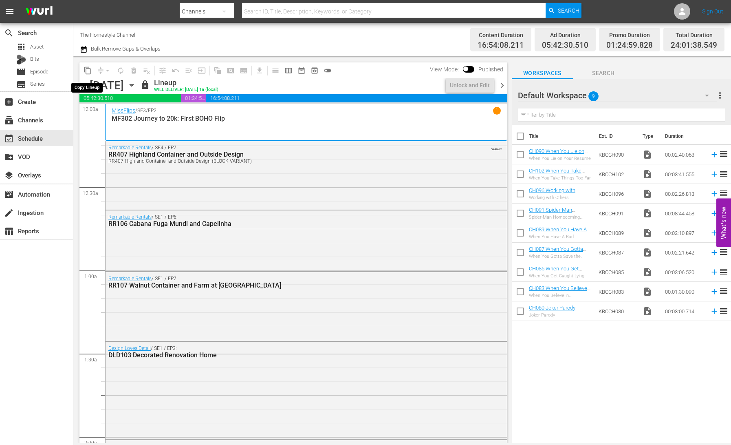
click at [88, 70] on span "content_copy" at bounding box center [88, 70] width 8 height 8
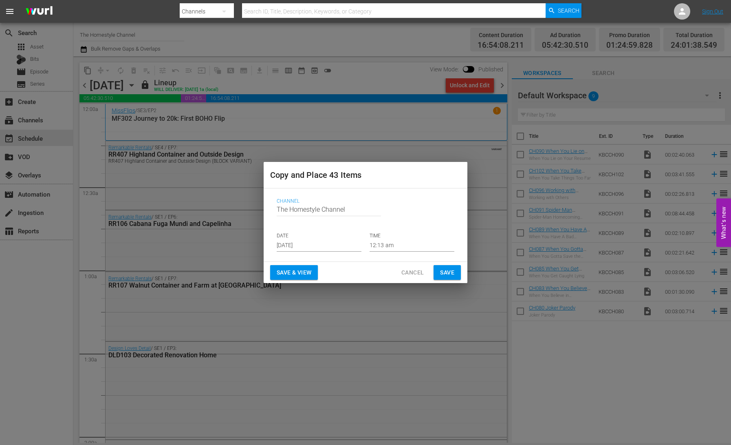
click at [295, 245] on input "[DATE]" at bounding box center [319, 245] width 85 height 12
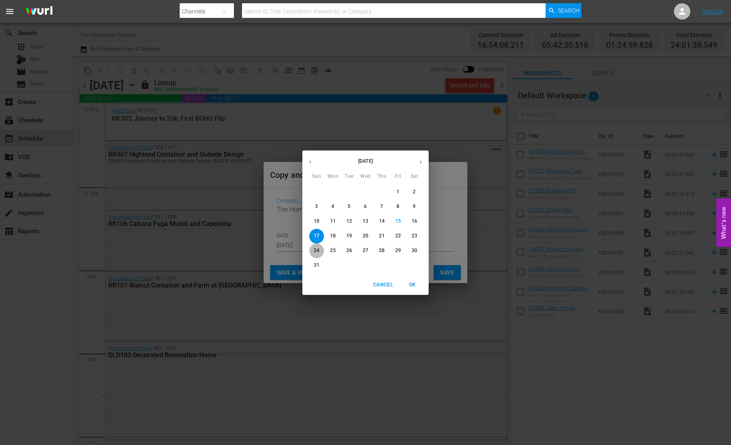
click at [313, 249] on span "24" at bounding box center [316, 250] width 15 height 7
type input "[DATE]"
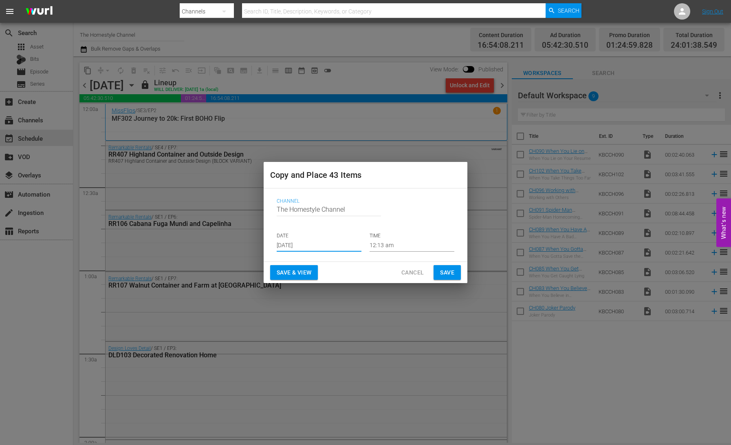
click at [293, 271] on span "Save & View" at bounding box center [294, 272] width 35 height 10
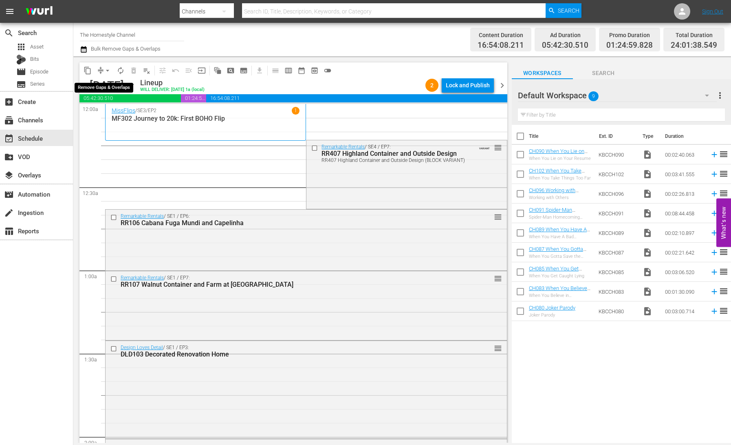
click at [104, 69] on span "arrow_drop_down" at bounding box center [108, 70] width 8 height 8
click at [123, 116] on li "Align to End of Previous Day" at bounding box center [108, 113] width 86 height 13
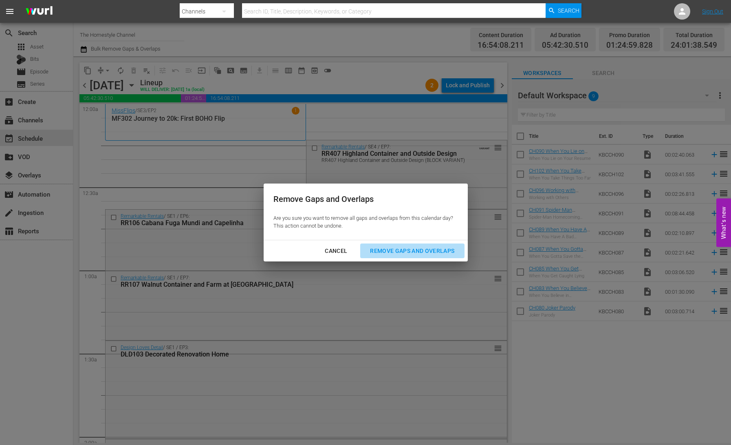
click at [407, 249] on div "Remove Gaps and Overlaps" at bounding box center [411, 251] width 97 height 10
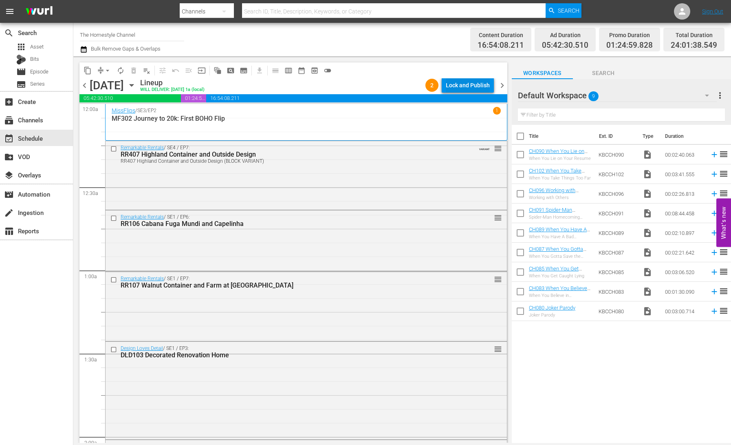
click at [463, 83] on div "Lock and Publish" at bounding box center [468, 85] width 44 height 15
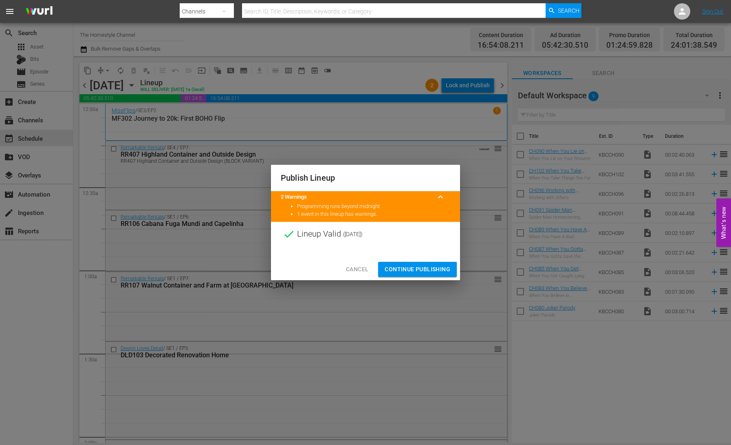
click at [440, 268] on span "Continue Publishing" at bounding box center [418, 269] width 66 height 10
